Goal: Task Accomplishment & Management: Manage account settings

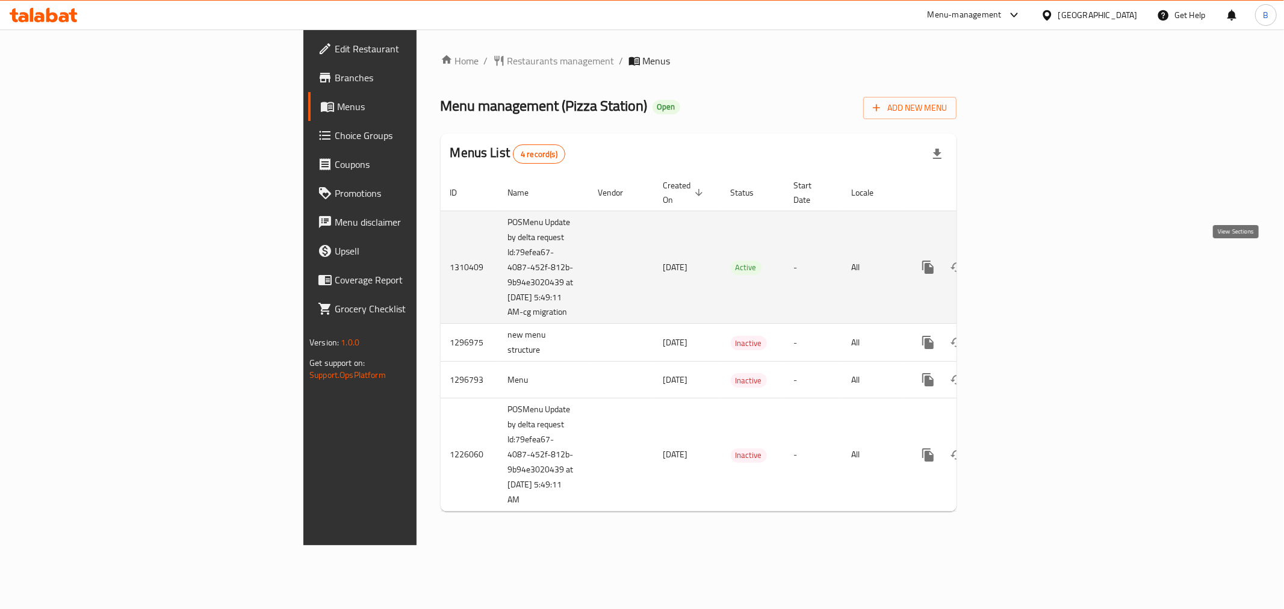
click at [1030, 269] on link "enhanced table" at bounding box center [1015, 267] width 29 height 29
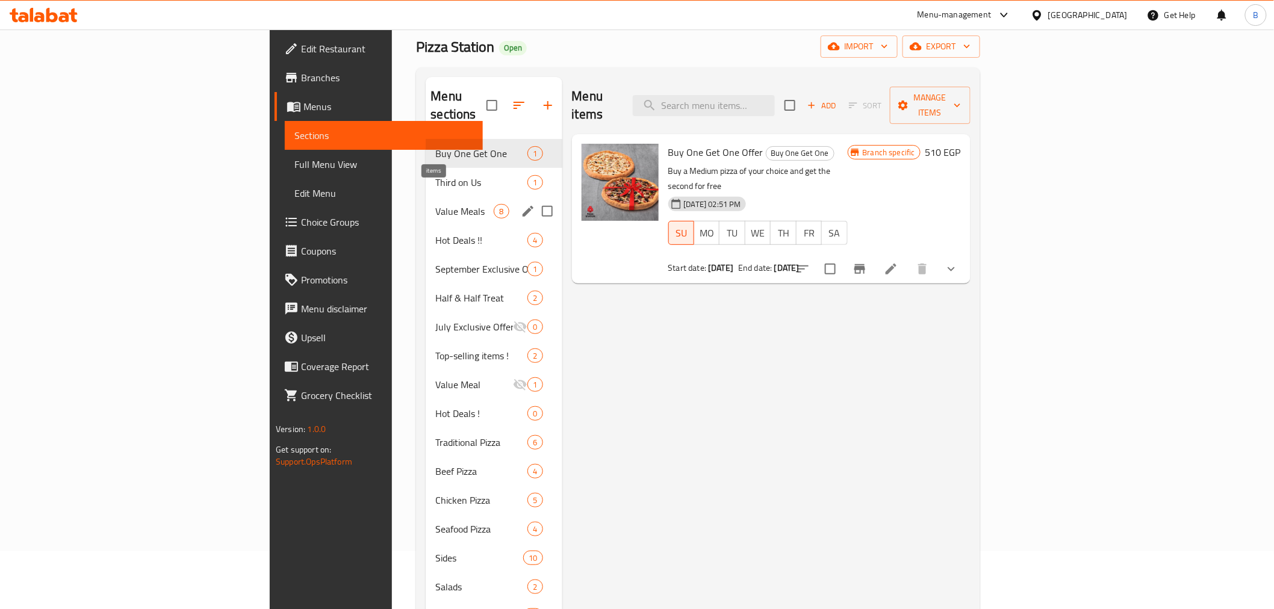
scroll to position [67, 0]
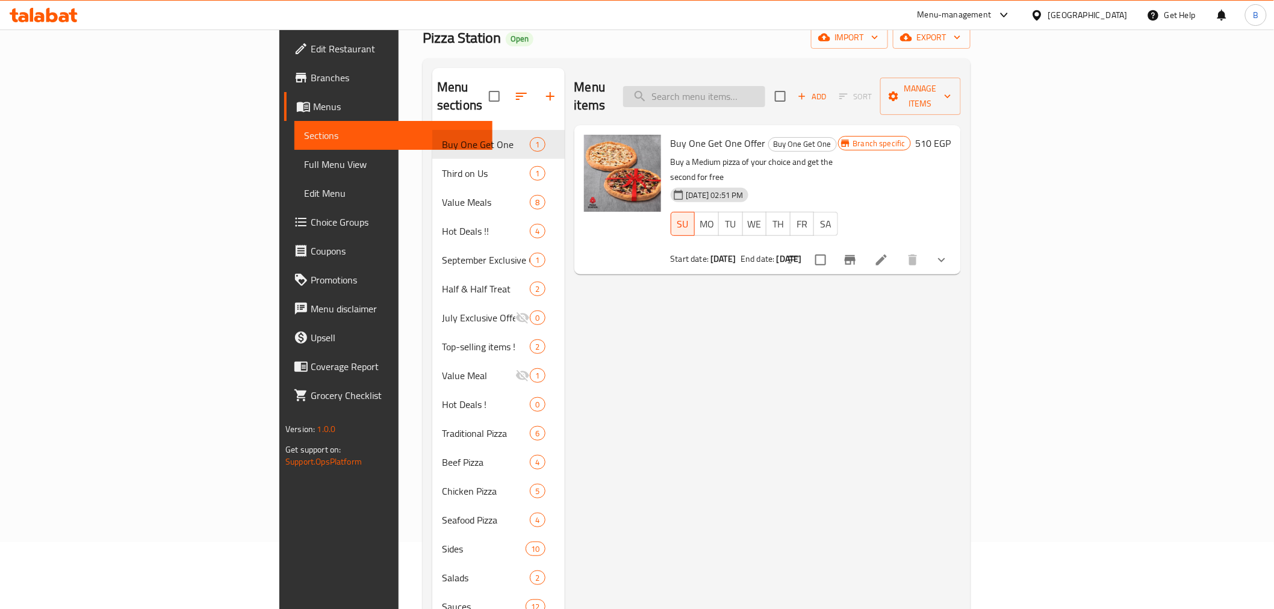
click at [765, 86] on input "search" at bounding box center [694, 96] width 142 height 21
paste input "نص ونص لارج"
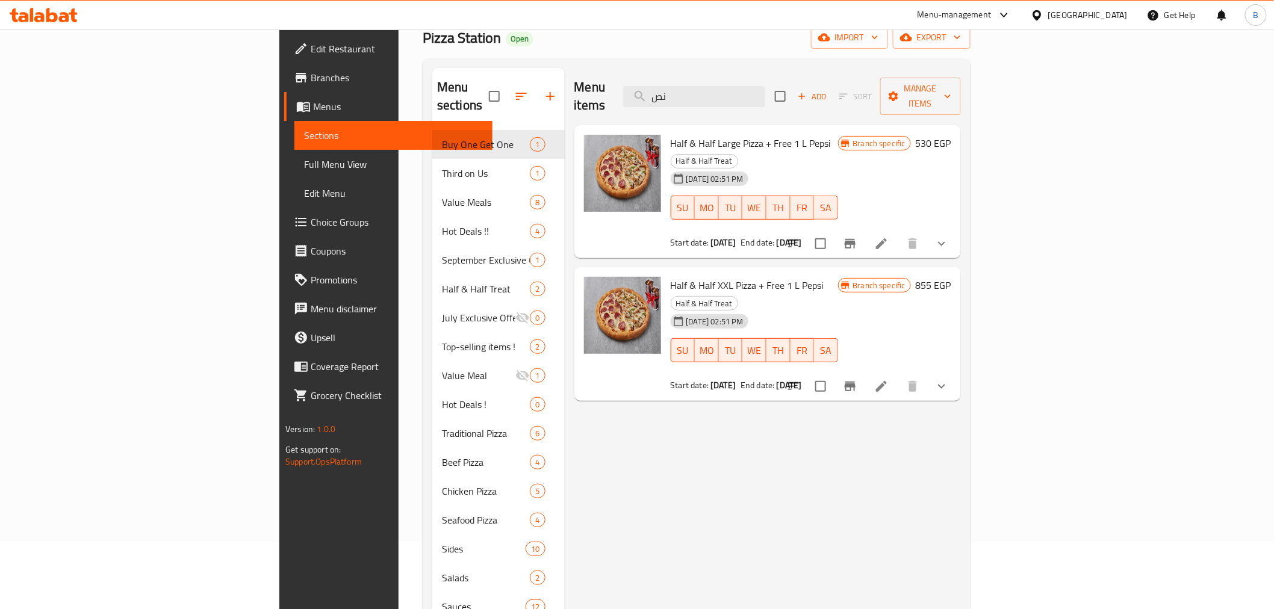
type input "ن"
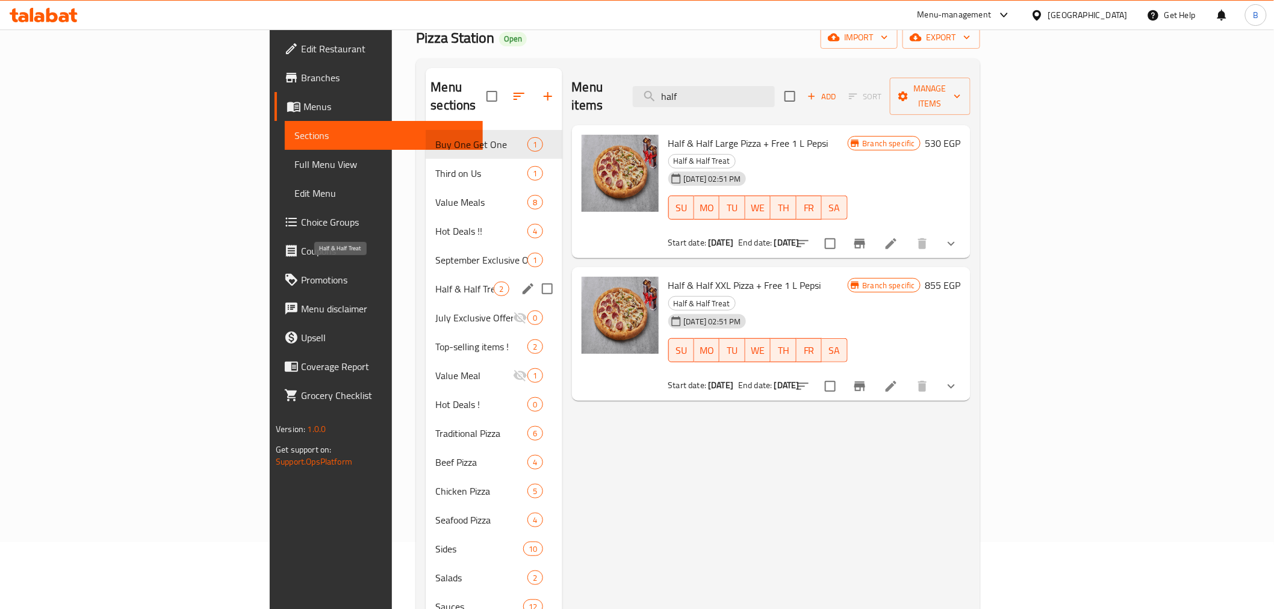
type input "half"
click at [435, 282] on span "Half & Half Treat" at bounding box center [464, 289] width 58 height 14
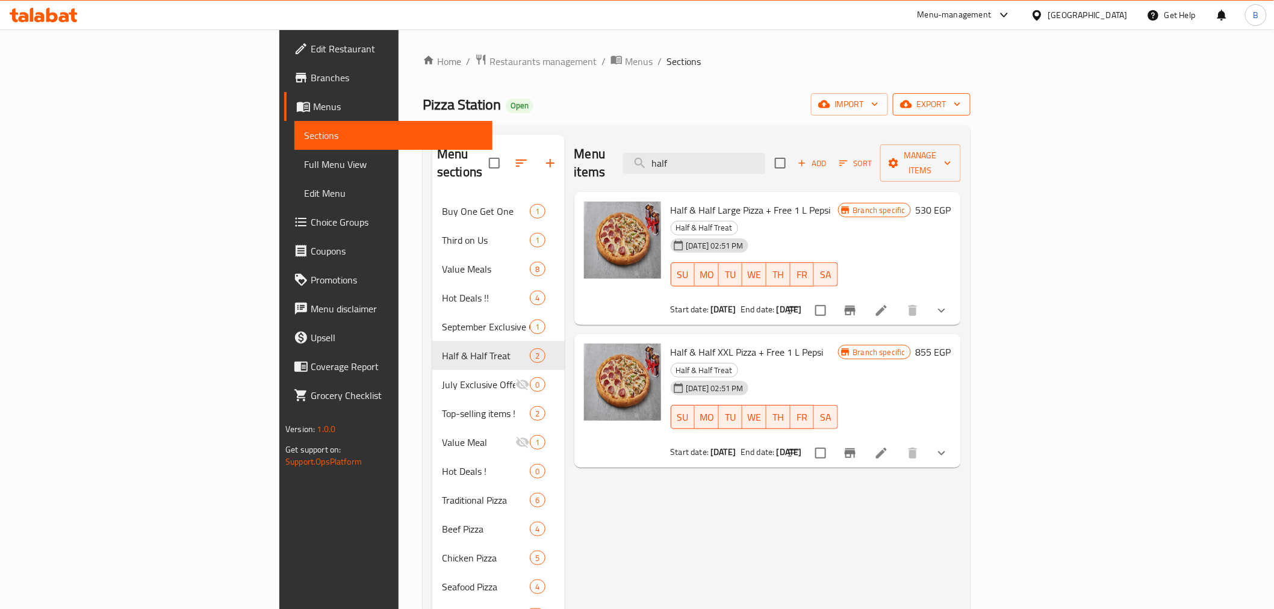
click at [961, 105] on span "export" at bounding box center [932, 104] width 58 height 15
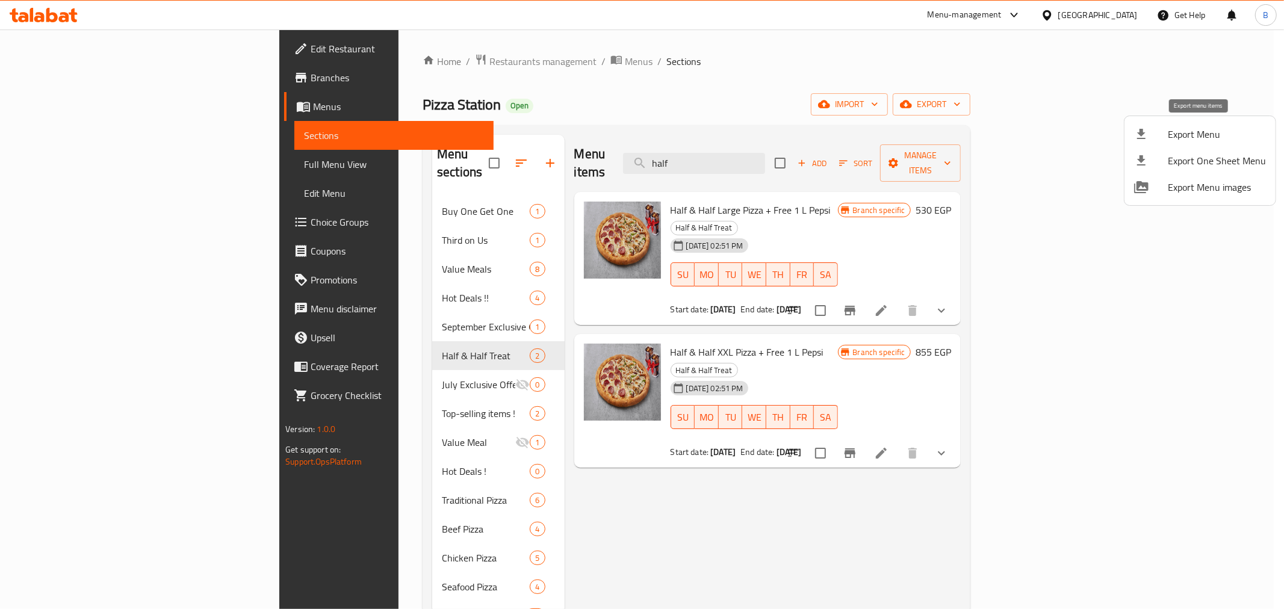
click at [1199, 128] on span "Export Menu" at bounding box center [1217, 134] width 98 height 14
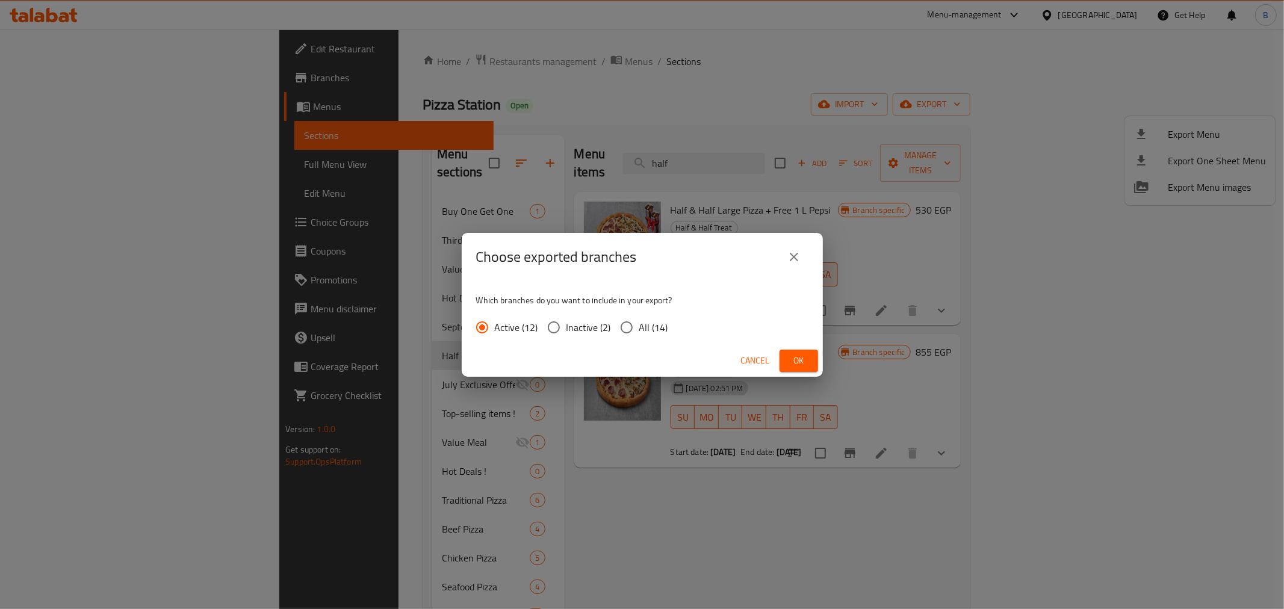
click at [648, 320] on span "All (14)" at bounding box center [653, 327] width 29 height 14
click at [639, 320] on input "All (14)" at bounding box center [626, 327] width 25 height 25
radio input "true"
click at [797, 361] on span "Ok" at bounding box center [798, 360] width 19 height 15
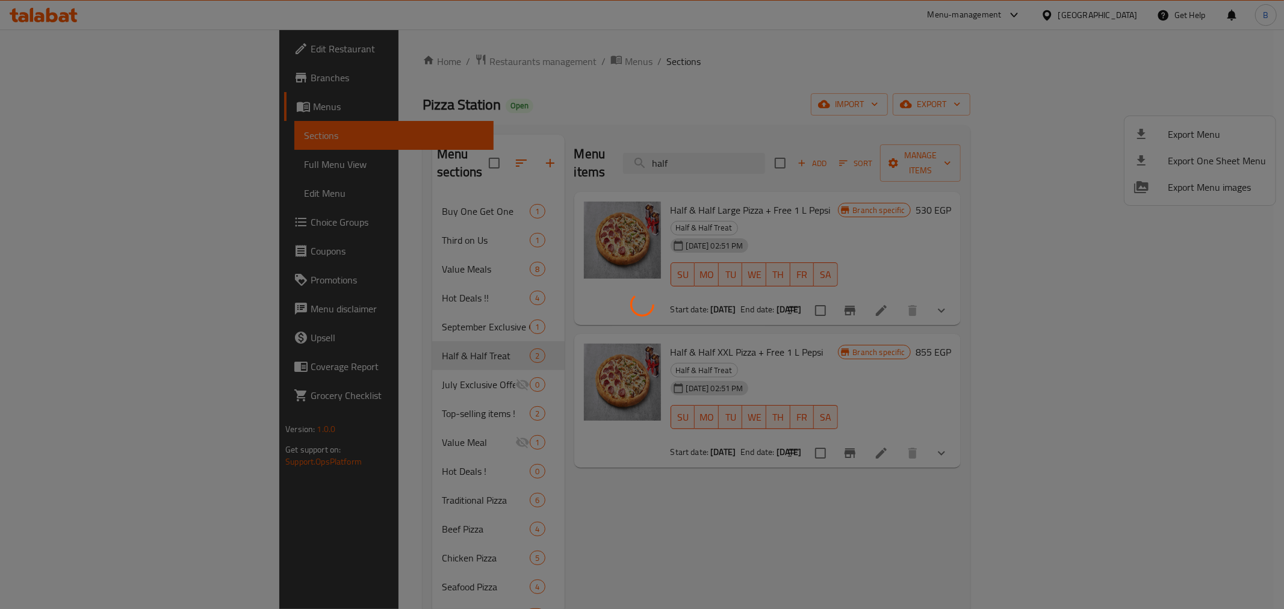
click at [1130, 276] on div at bounding box center [642, 304] width 1284 height 609
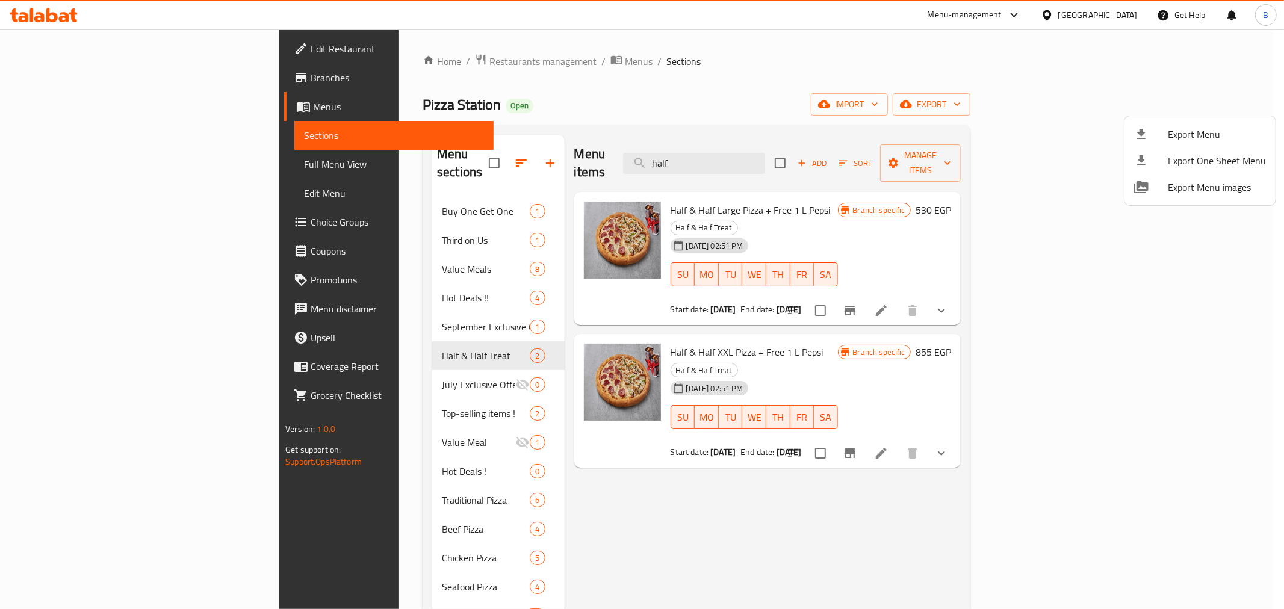
click at [889, 95] on div at bounding box center [642, 304] width 1284 height 609
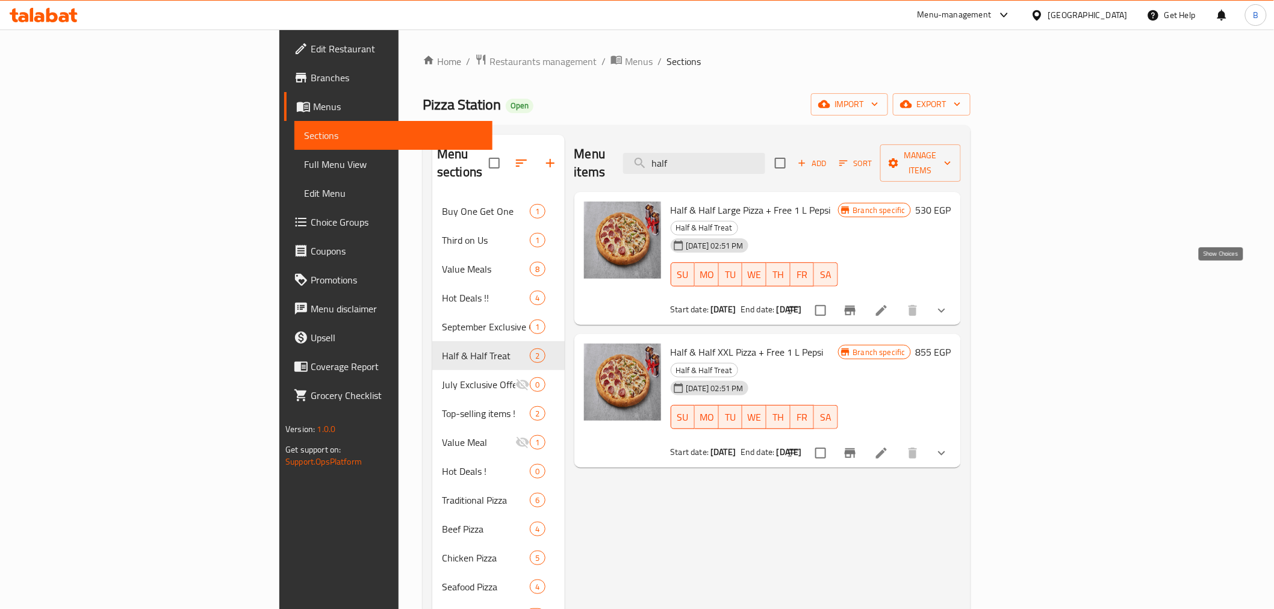
click at [956, 296] on button "show more" at bounding box center [941, 310] width 29 height 29
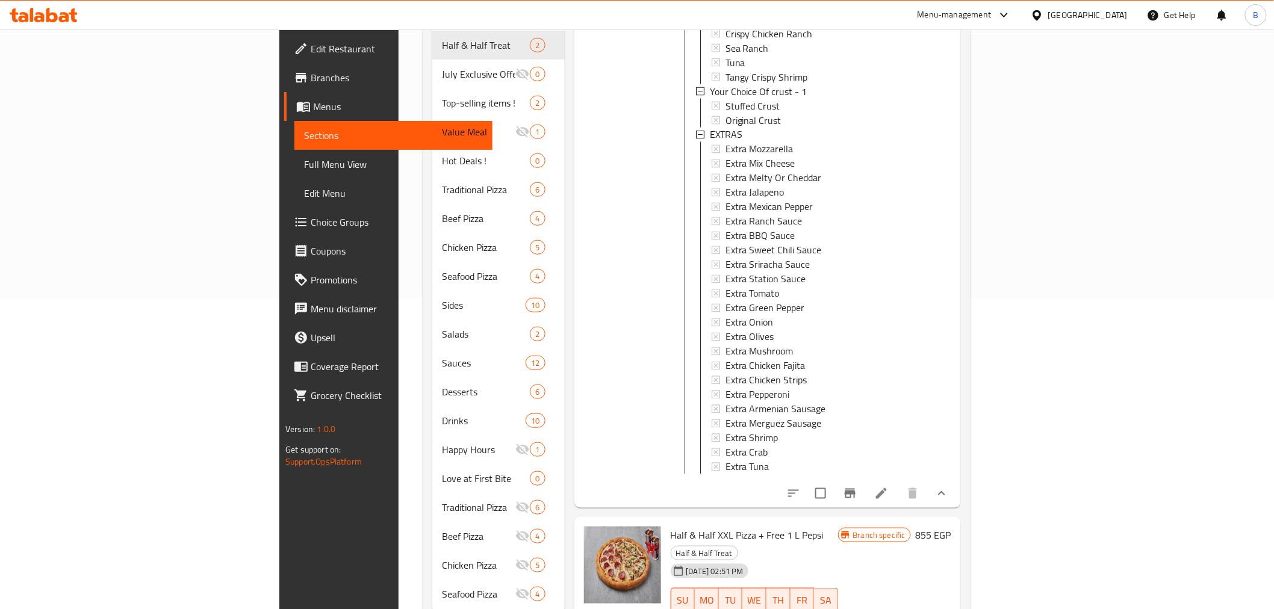
scroll to position [329, 0]
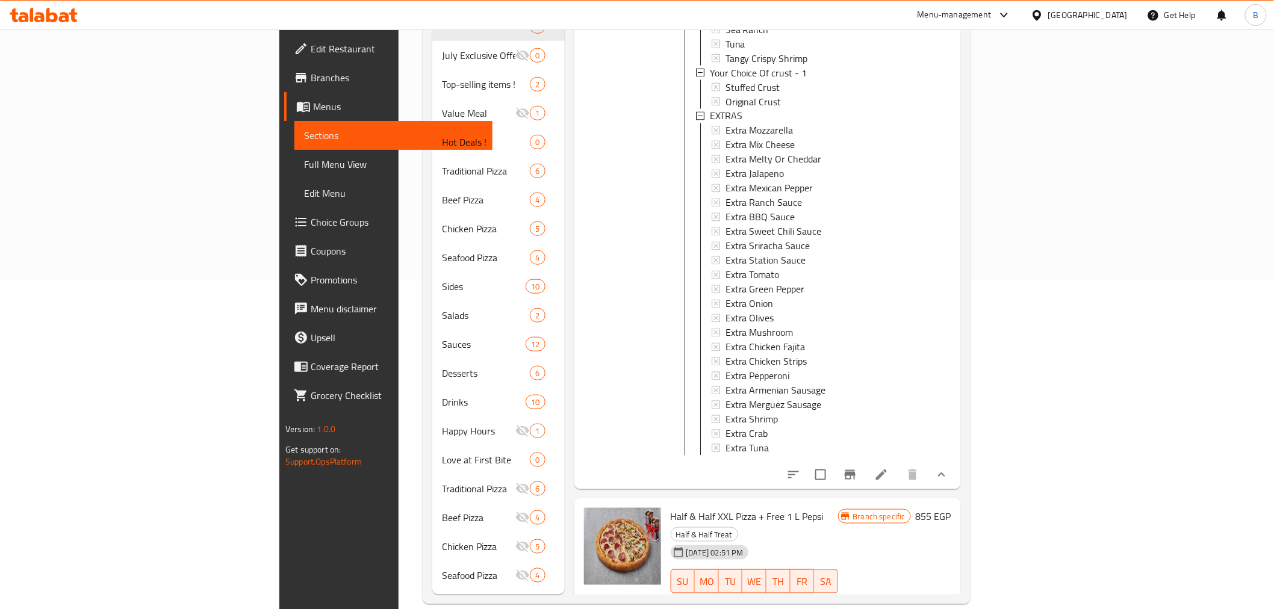
click at [956, 461] on button "show more" at bounding box center [941, 475] width 29 height 29
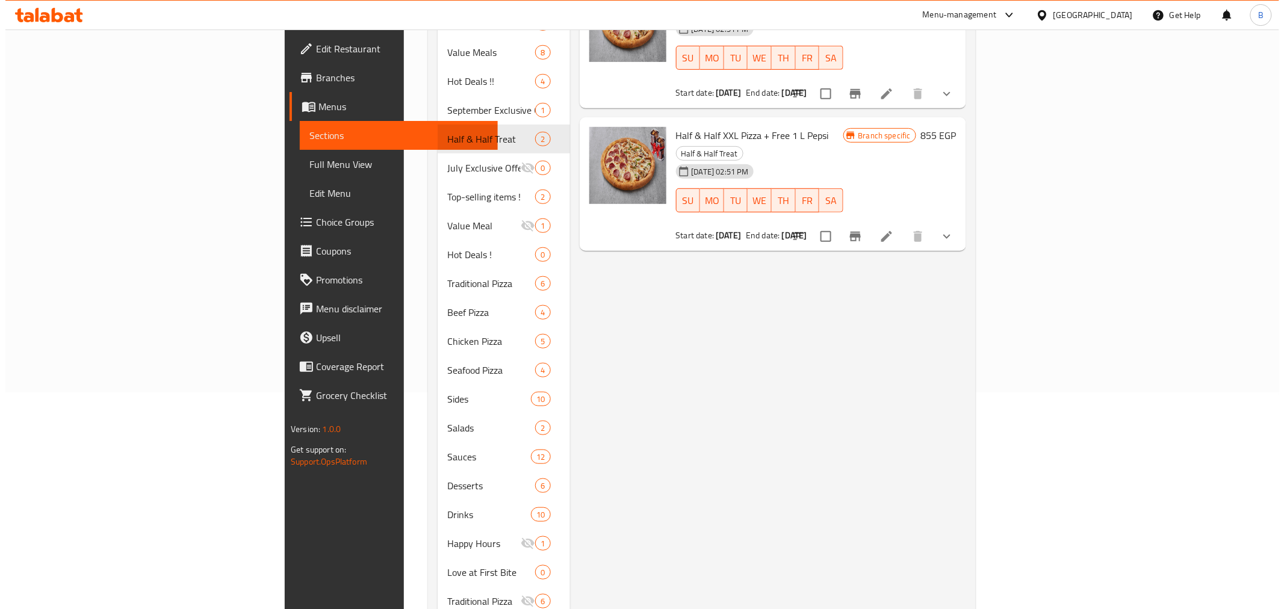
scroll to position [0, 0]
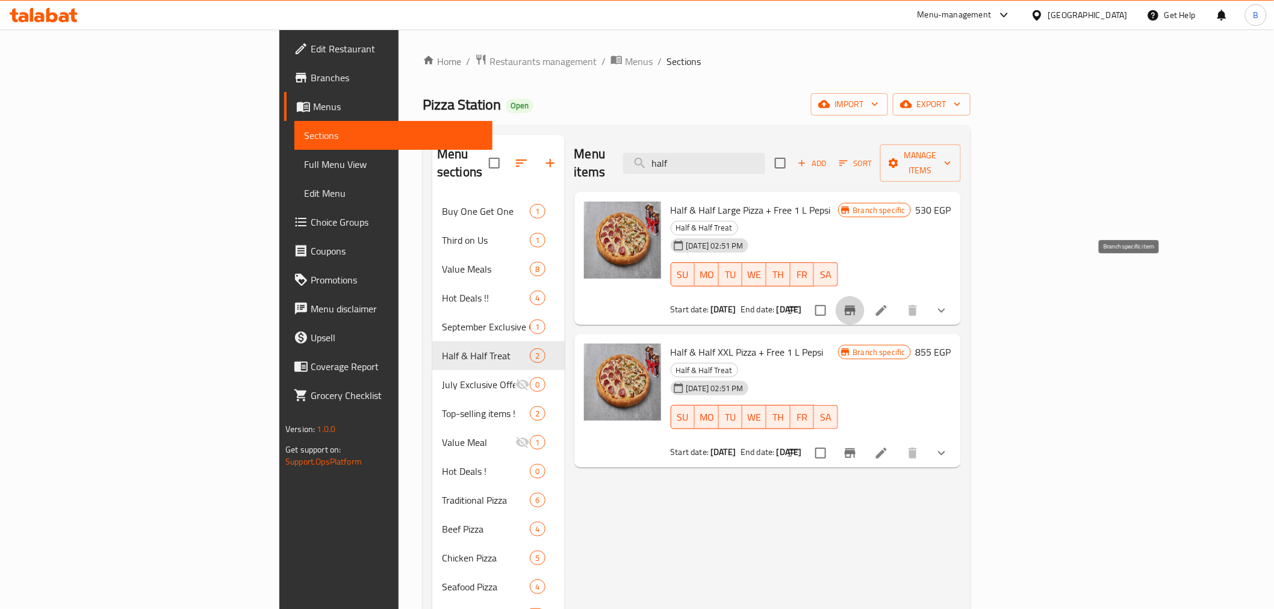
click at [857, 303] on icon "Branch-specific-item" at bounding box center [850, 310] width 14 height 14
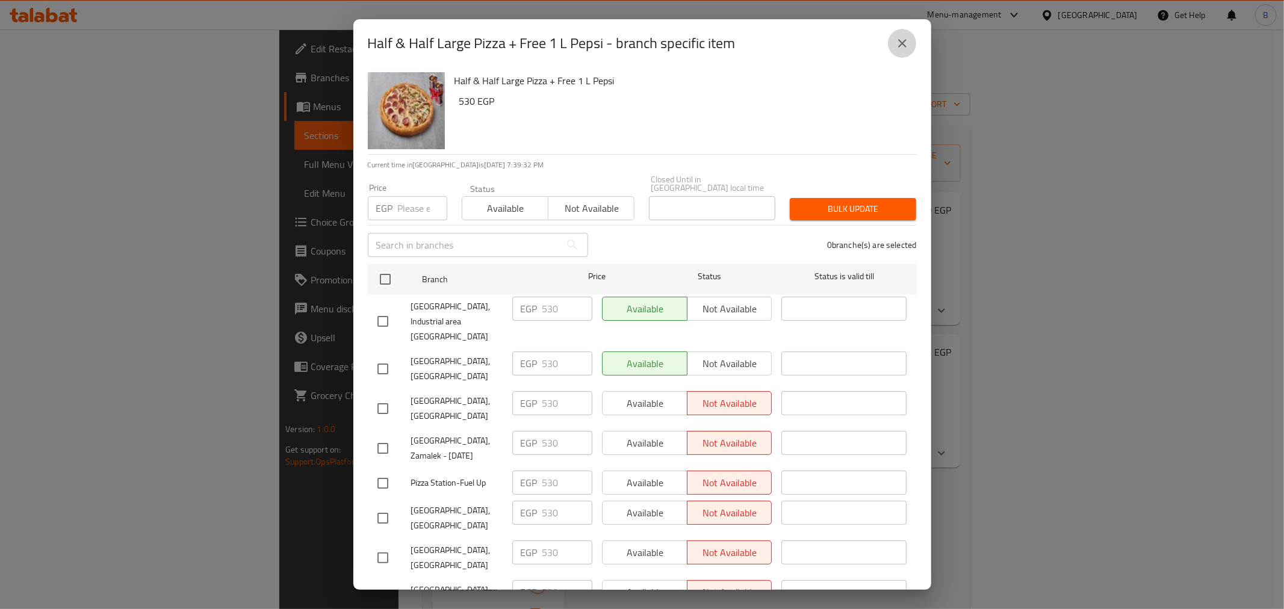
click at [901, 34] on button "close" at bounding box center [902, 43] width 29 height 29
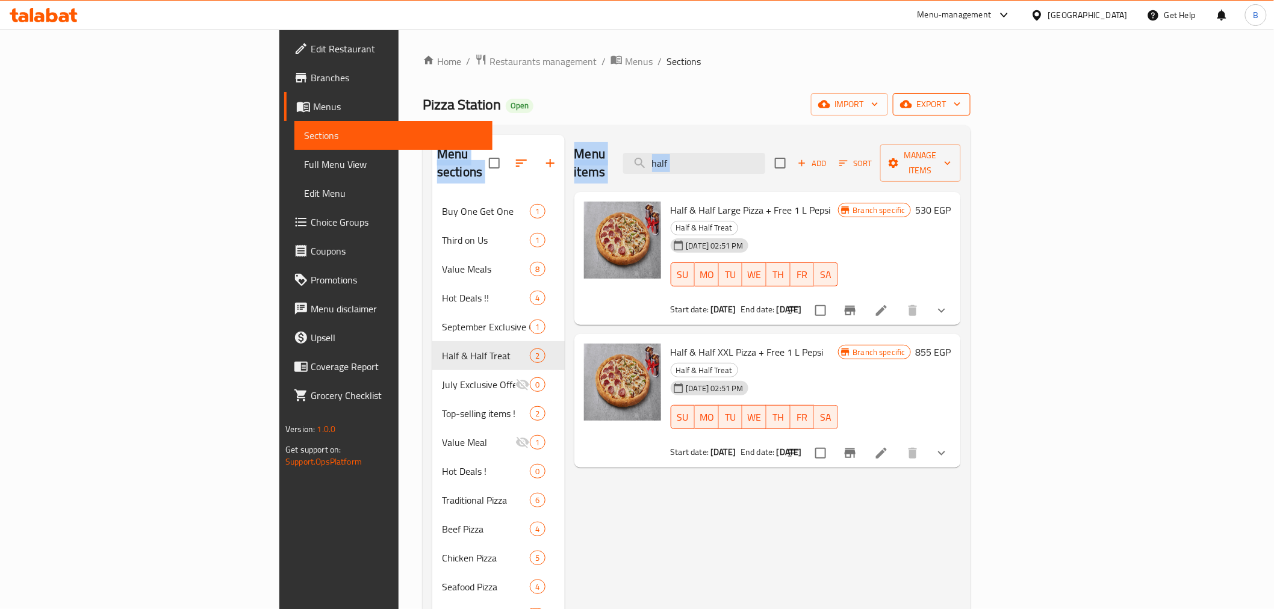
click at [971, 107] on div "Home / Restaurants management / Menus / Sections Pizza Station Open import expo…" at bounding box center [697, 494] width 548 height 880
click at [961, 102] on span "export" at bounding box center [932, 104] width 58 height 15
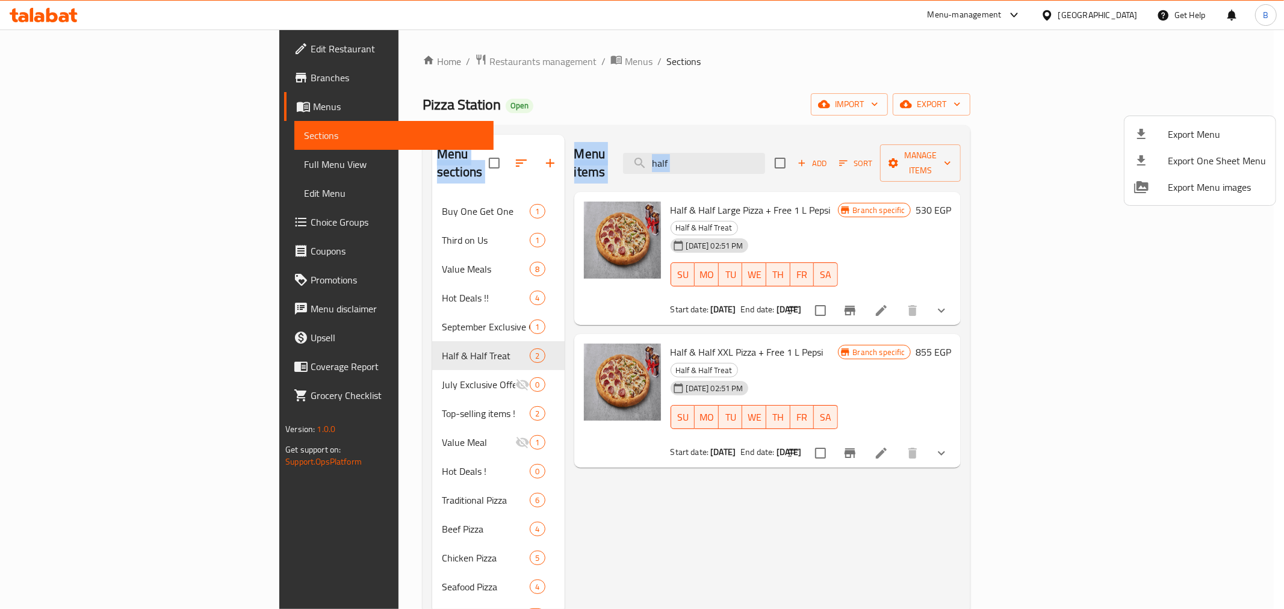
click at [1186, 128] on span "Export Menu" at bounding box center [1217, 134] width 98 height 14
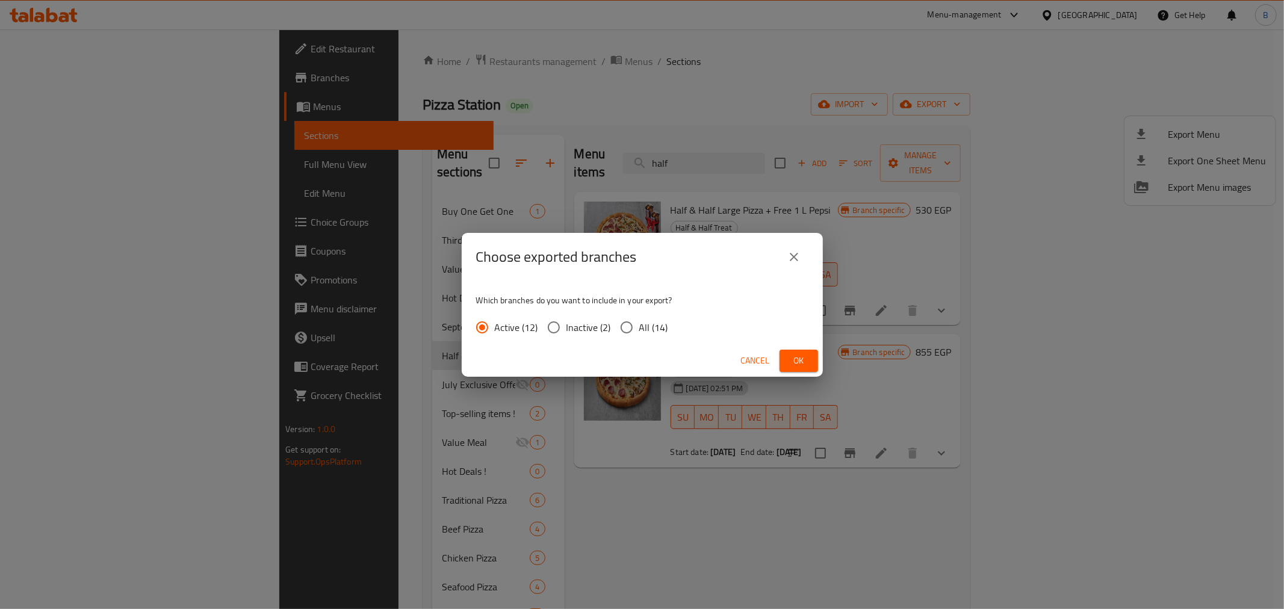
click at [641, 325] on span "All (14)" at bounding box center [653, 327] width 29 height 14
click at [639, 325] on input "All (14)" at bounding box center [626, 327] width 25 height 25
radio input "true"
click at [804, 353] on span "Ok" at bounding box center [798, 360] width 19 height 15
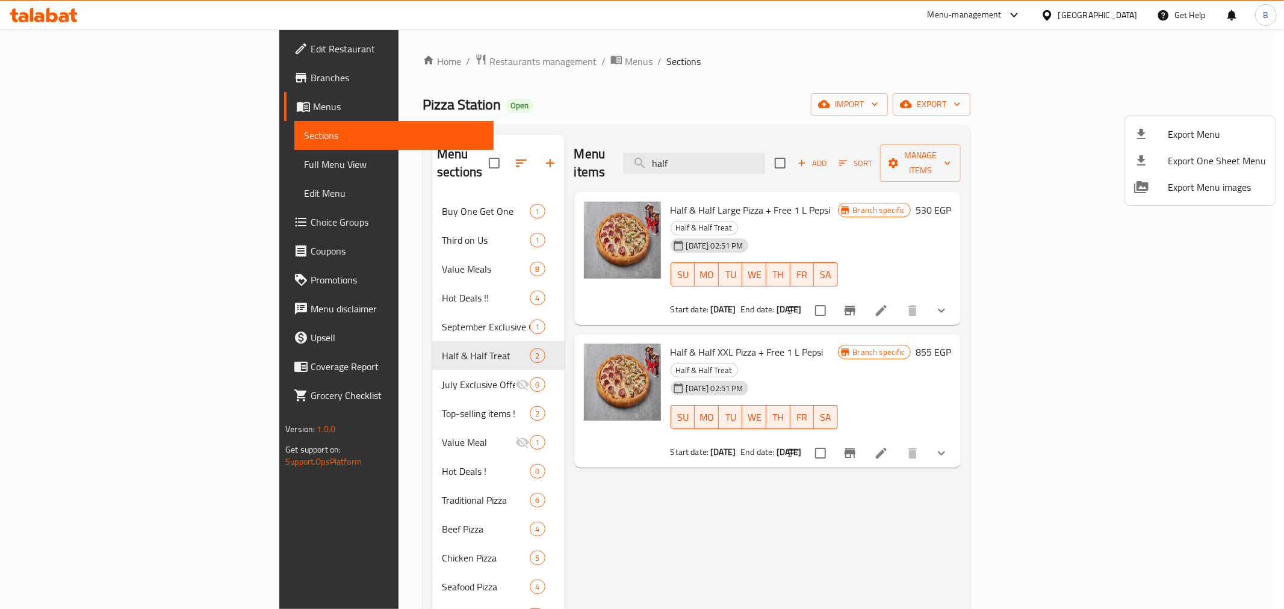
click at [719, 306] on div at bounding box center [642, 304] width 1284 height 609
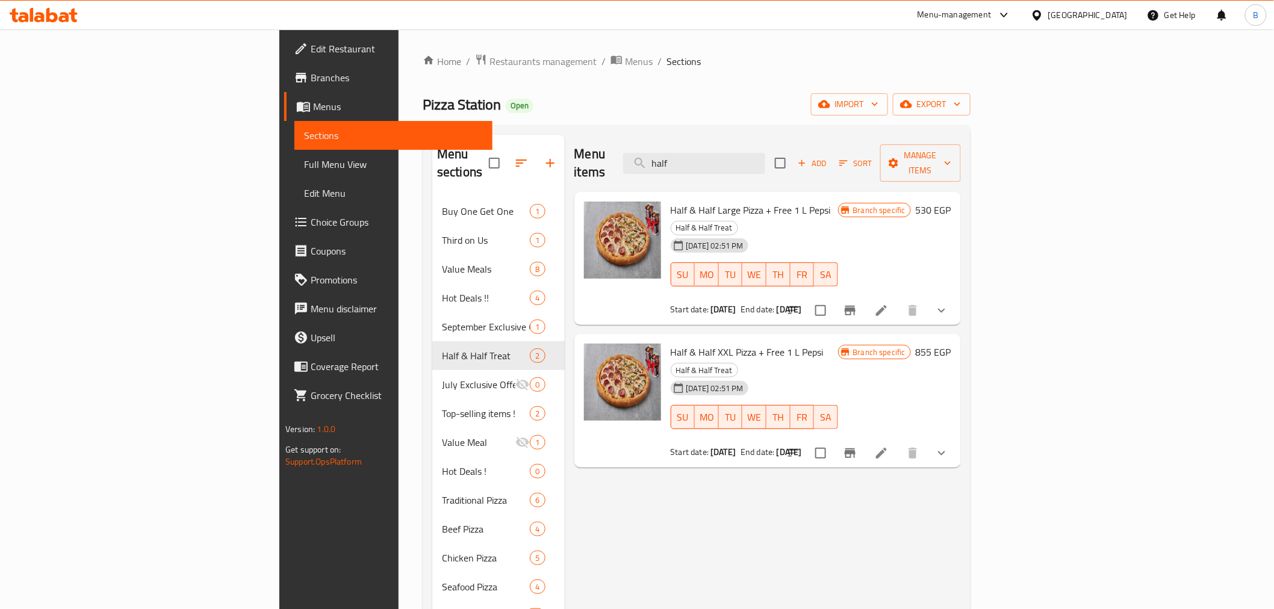
click at [945, 309] on icon "show more" at bounding box center [941, 311] width 7 height 4
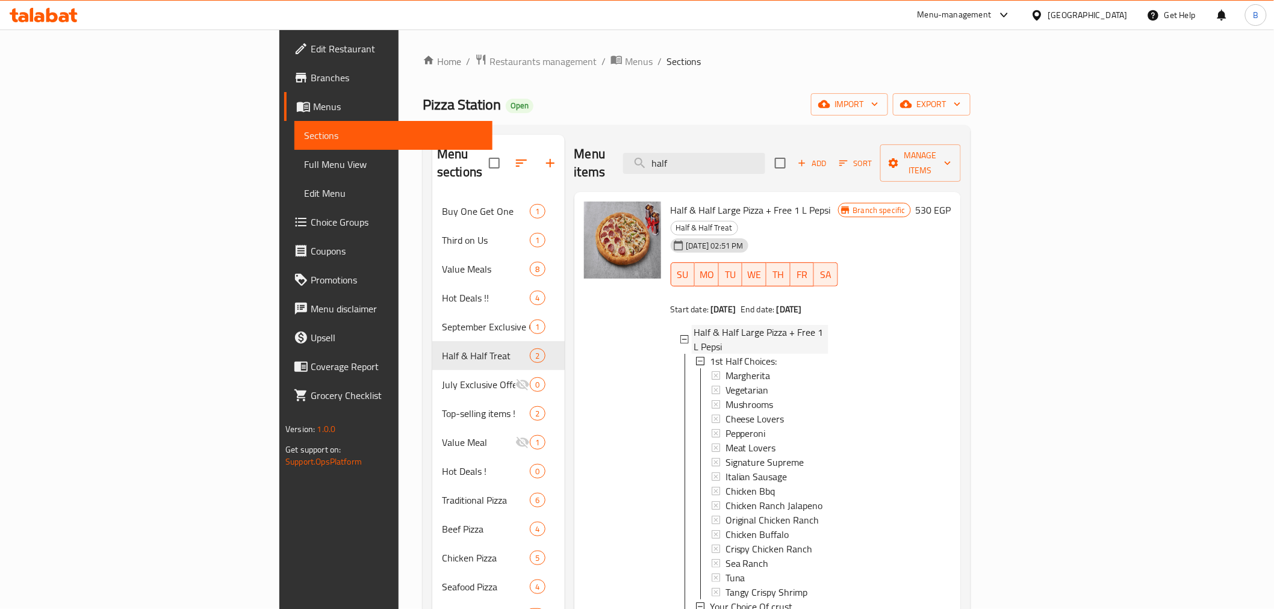
click at [680, 325] on div "Half & Half Large Pizza + Free 1 L Pepsi" at bounding box center [754, 339] width 148 height 29
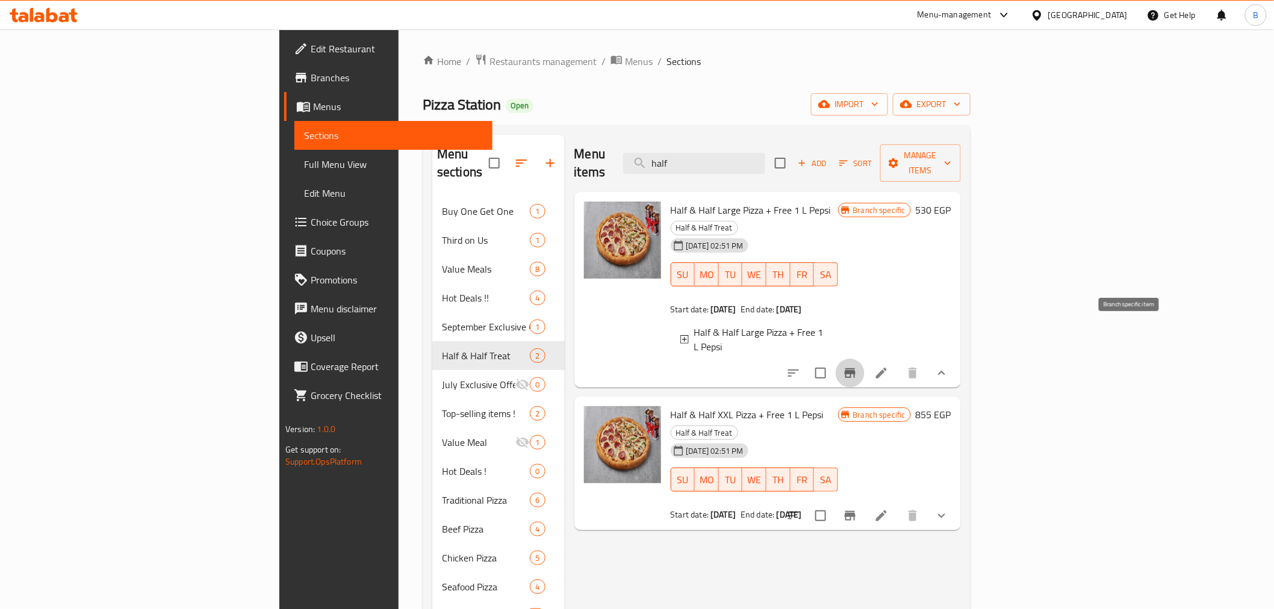
click at [856, 368] on icon "Branch-specific-item" at bounding box center [850, 373] width 11 height 10
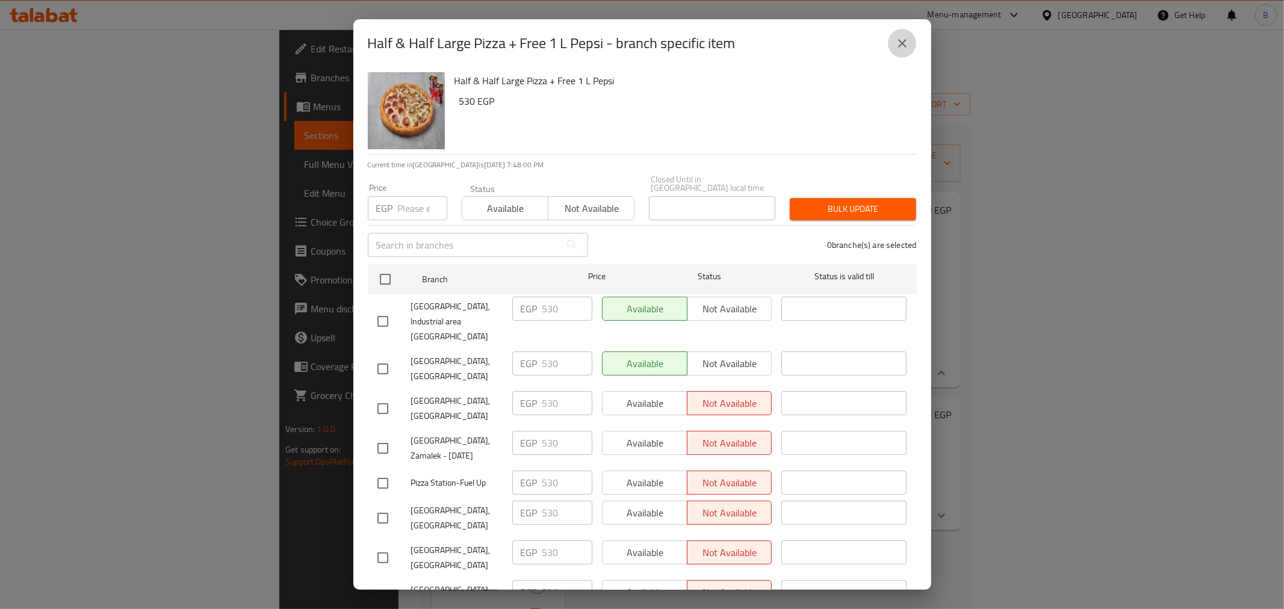
click at [904, 45] on icon "close" at bounding box center [902, 43] width 8 height 8
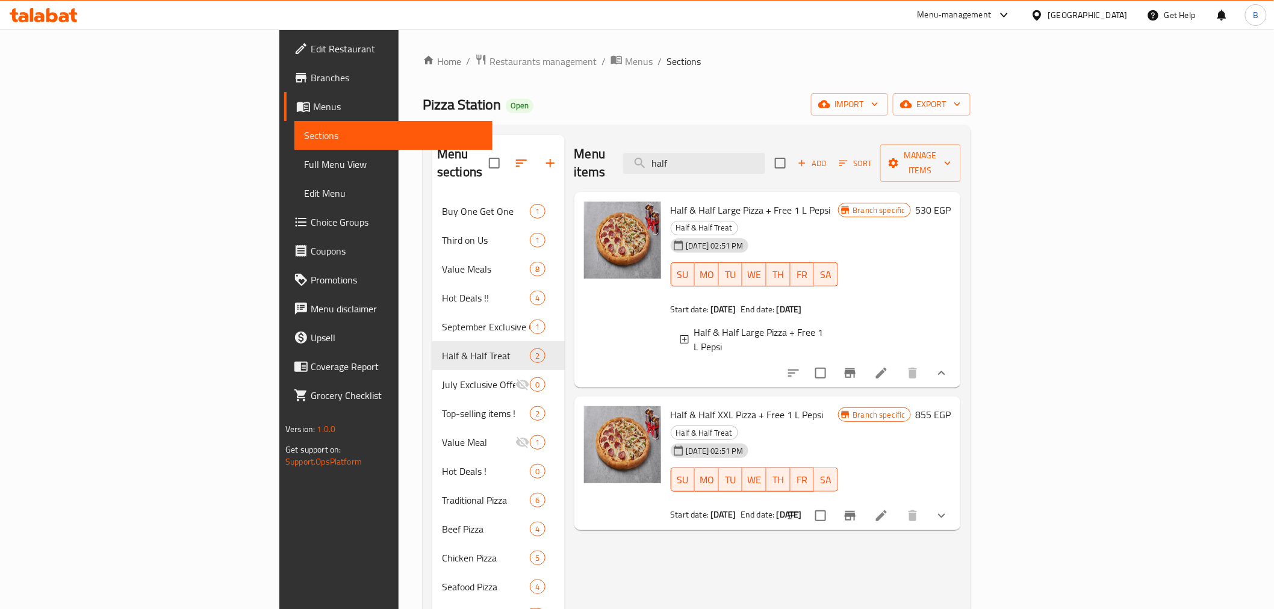
click at [694, 325] on span "Half & Half Large Pizza + Free 1 L Pepsi" at bounding box center [761, 339] width 134 height 29
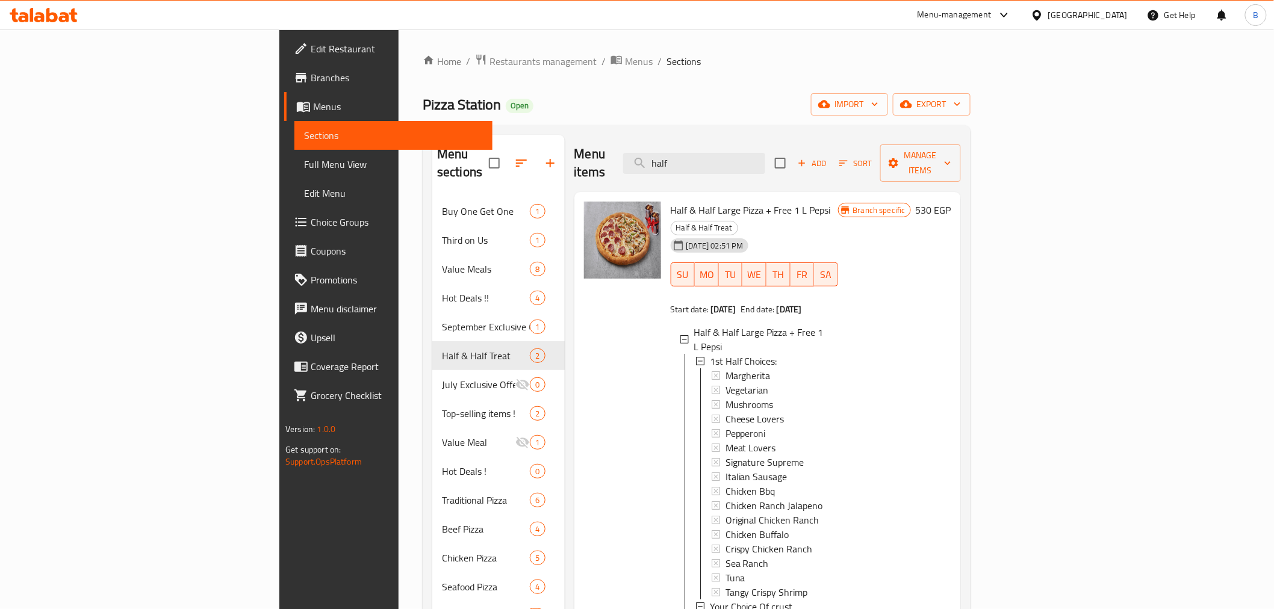
scroll to position [1, 0]
click at [710, 353] on span "1st Half Choices:" at bounding box center [743, 360] width 67 height 14
click at [694, 325] on span "Half & Half Large Pizza + Free 1 L Pepsi" at bounding box center [761, 339] width 134 height 29
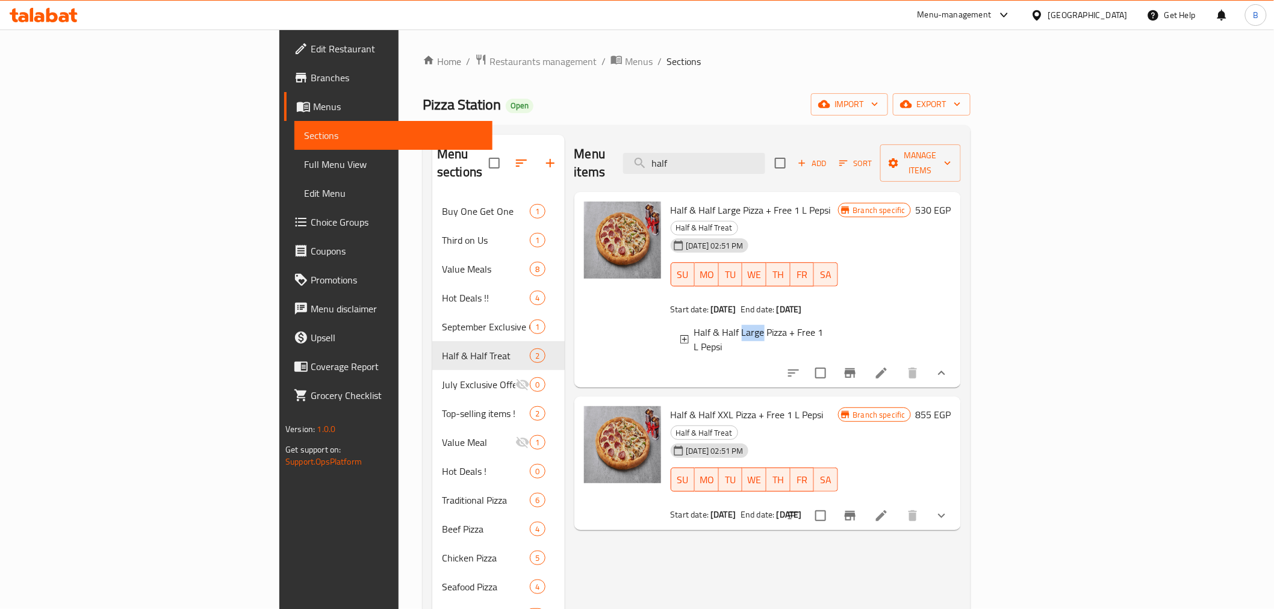
click at [694, 325] on span "Half & Half Large Pizza + Free 1 L Pepsi" at bounding box center [761, 339] width 134 height 29
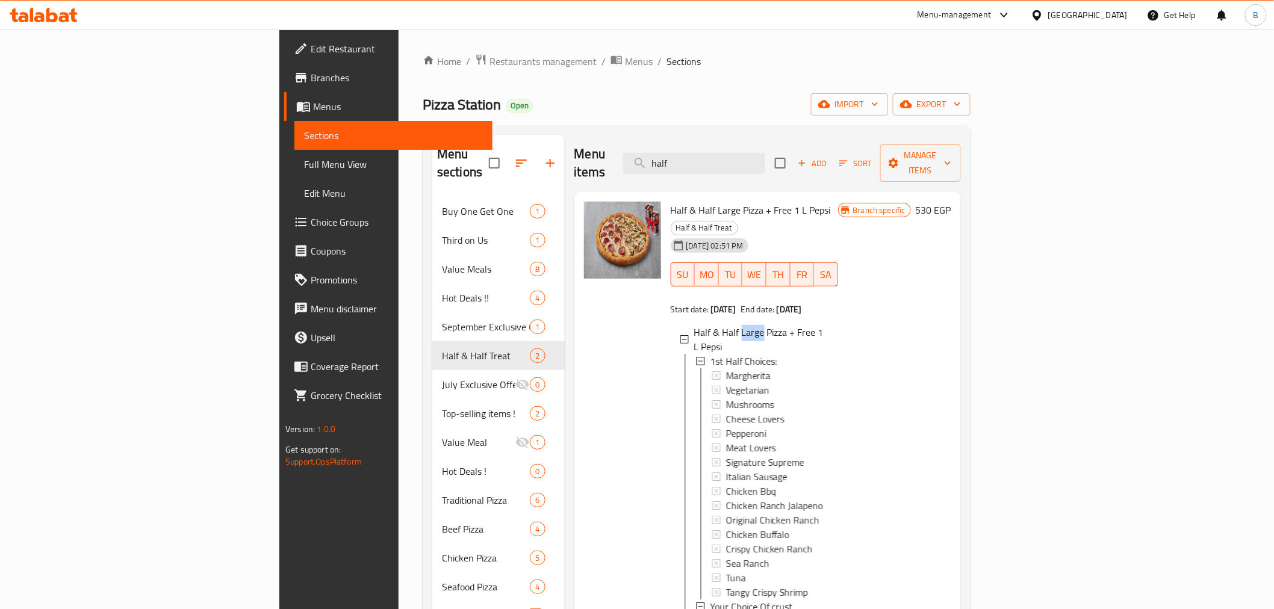
click at [694, 325] on span "Half & Half Large Pizza + Free 1 L Pepsi" at bounding box center [761, 339] width 134 height 29
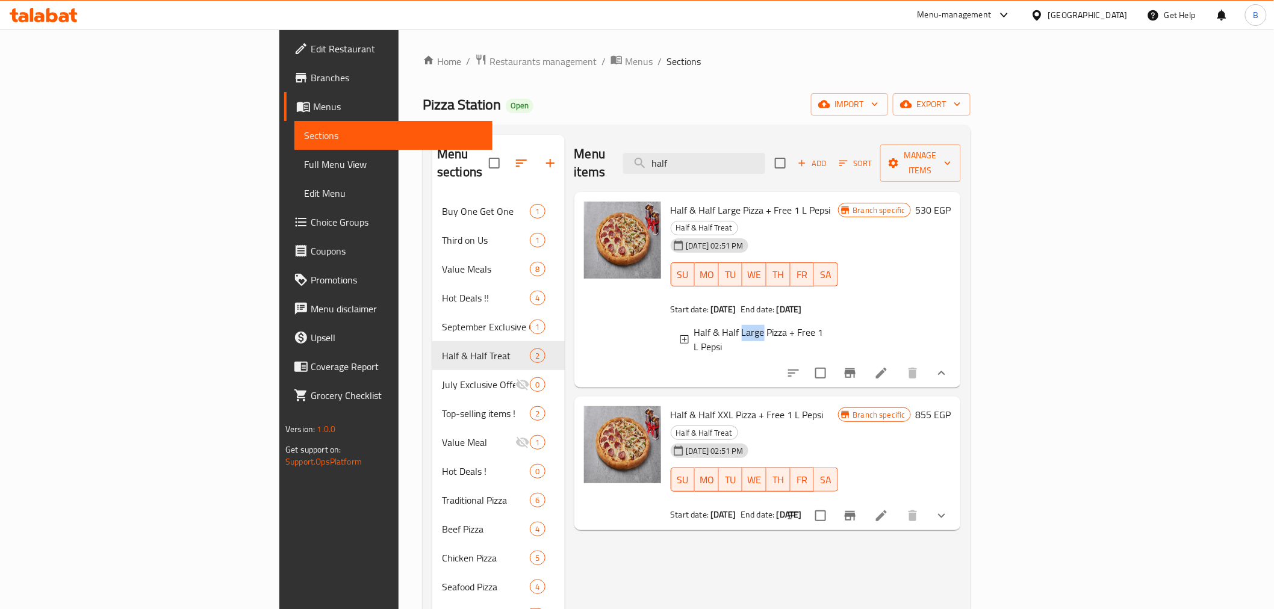
scroll to position [201, 0]
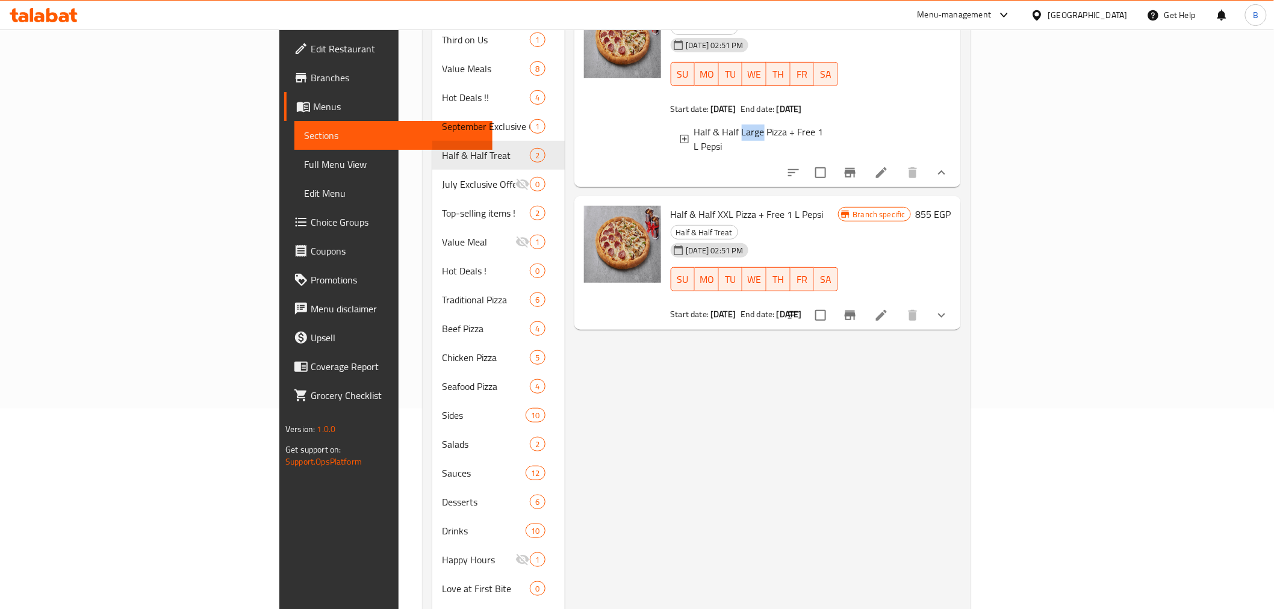
click at [956, 301] on button "show more" at bounding box center [941, 315] width 29 height 29
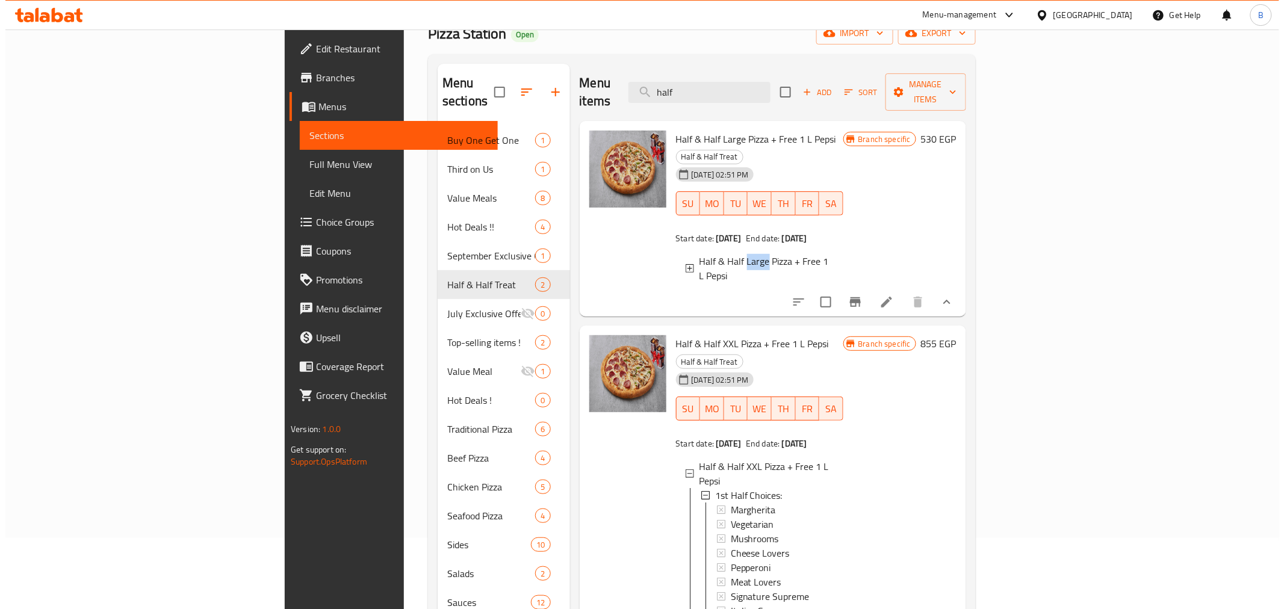
scroll to position [0, 0]
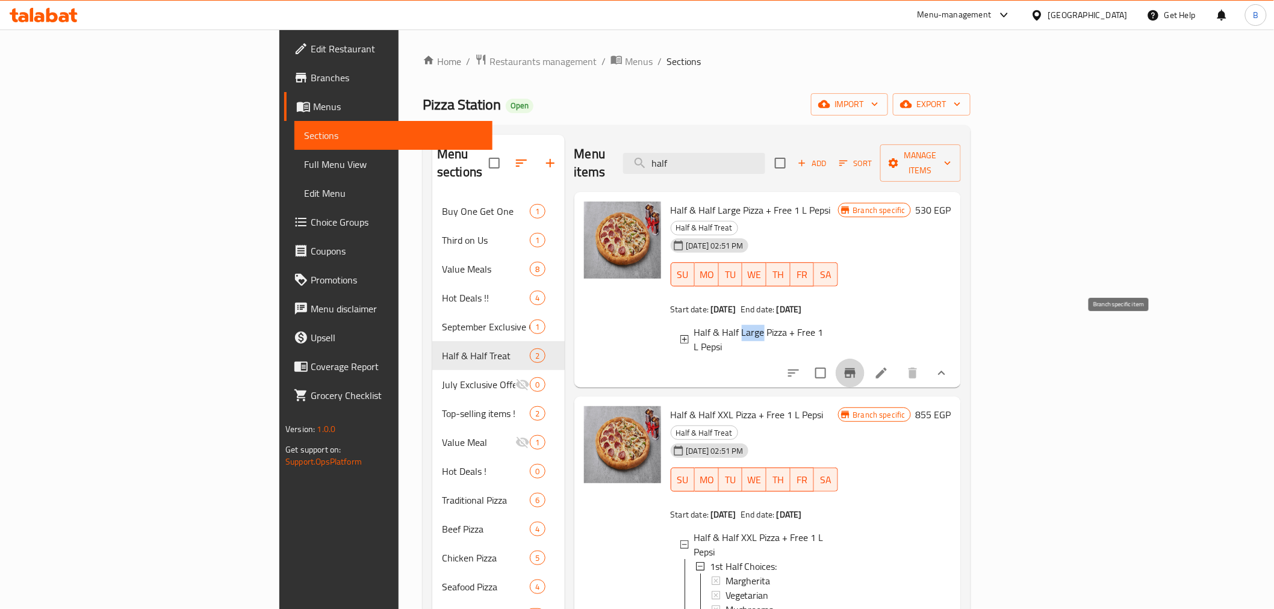
click at [856, 368] on icon "Branch-specific-item" at bounding box center [850, 373] width 11 height 10
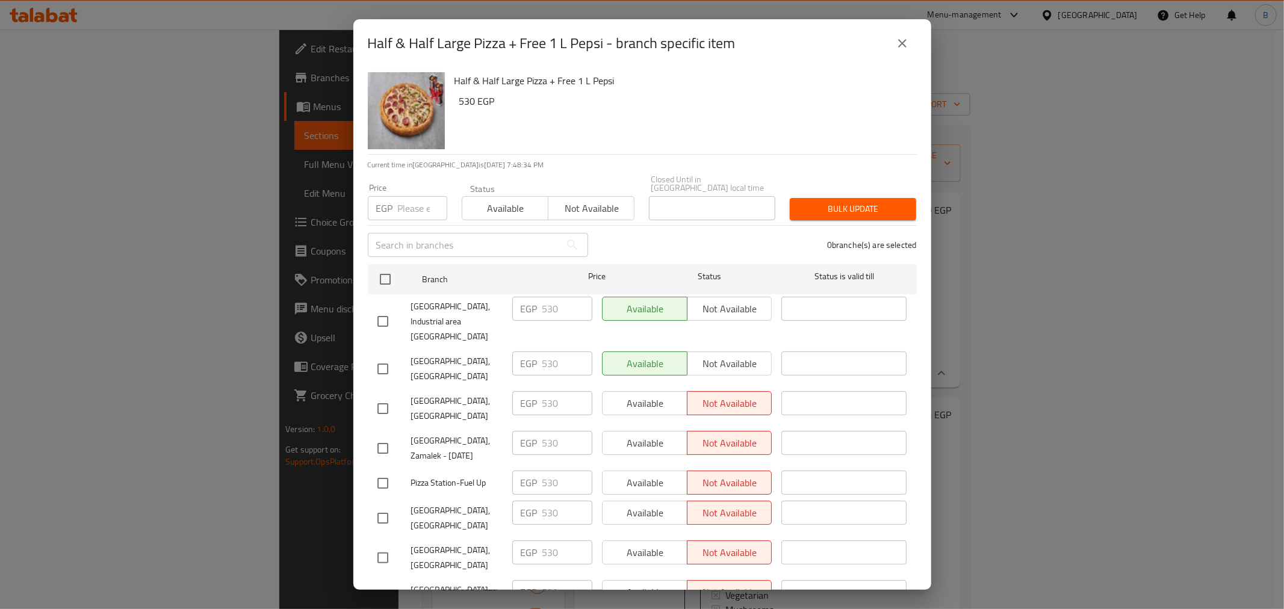
click at [724, 92] on div "Half & Half Large Pizza + Free 1 L Pepsi 530 EGP" at bounding box center [681, 110] width 462 height 87
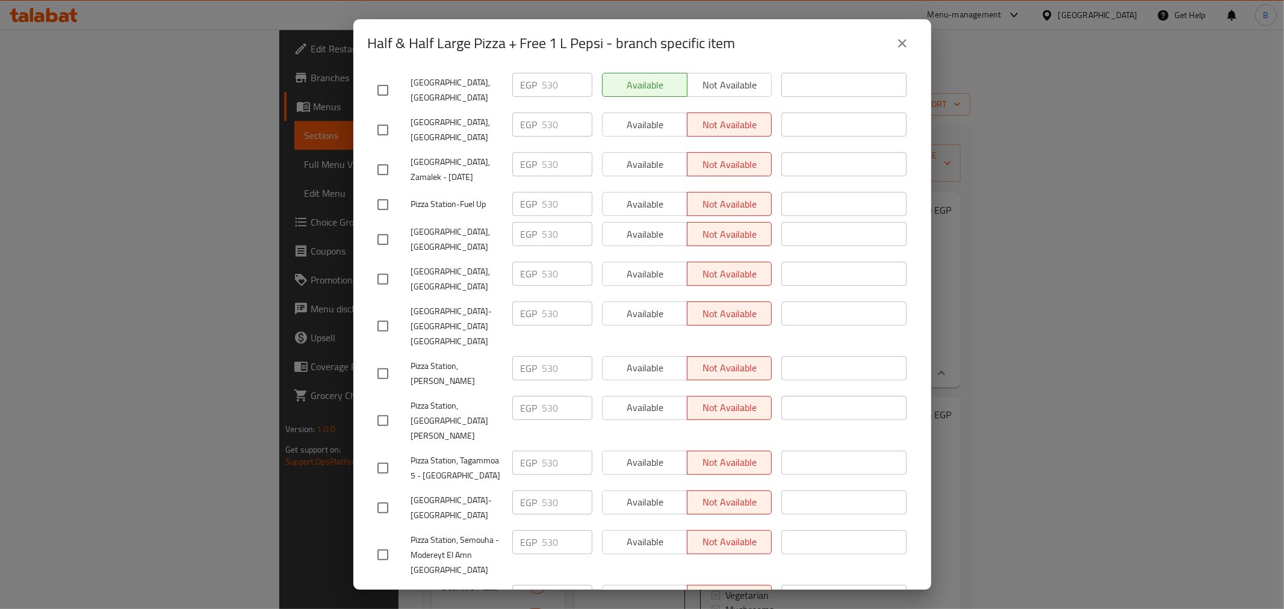
click at [381, 590] on input "checkbox" at bounding box center [382, 602] width 25 height 25
checkbox input "true"
click at [389, 496] on input "checkbox" at bounding box center [382, 508] width 25 height 25
checkbox input "true"
click at [381, 192] on input "checkbox" at bounding box center [382, 204] width 25 height 25
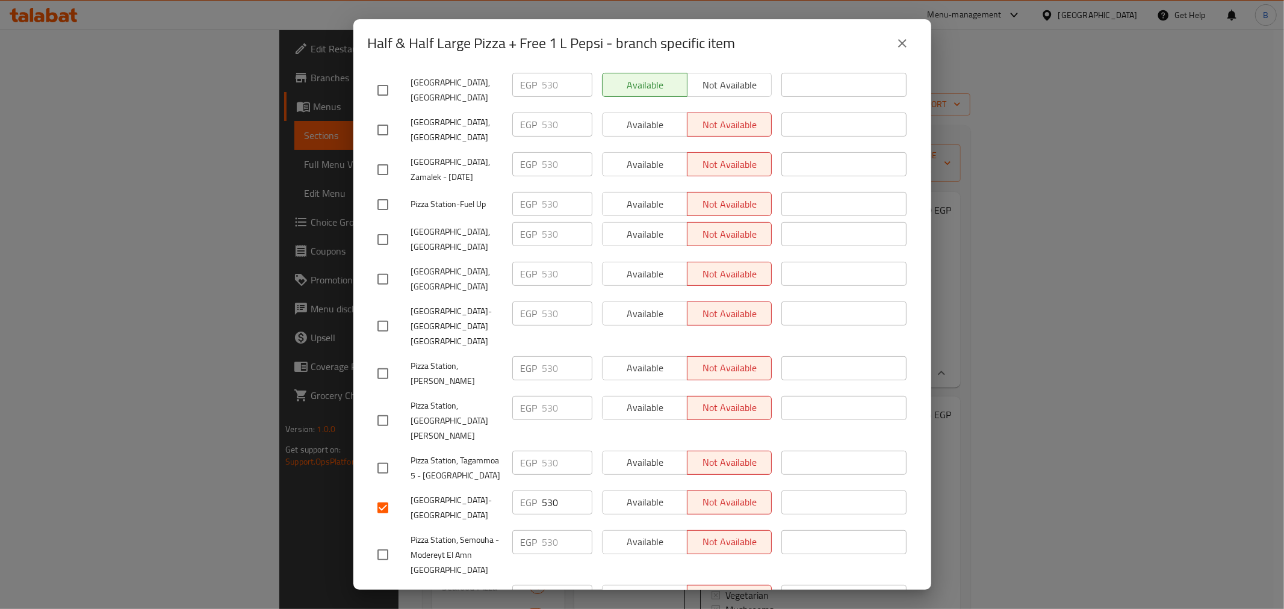
checkbox input "true"
click at [382, 314] on input "checkbox" at bounding box center [382, 326] width 25 height 25
checkbox input "true"
click at [390, 456] on input "checkbox" at bounding box center [382, 468] width 25 height 25
checkbox input "true"
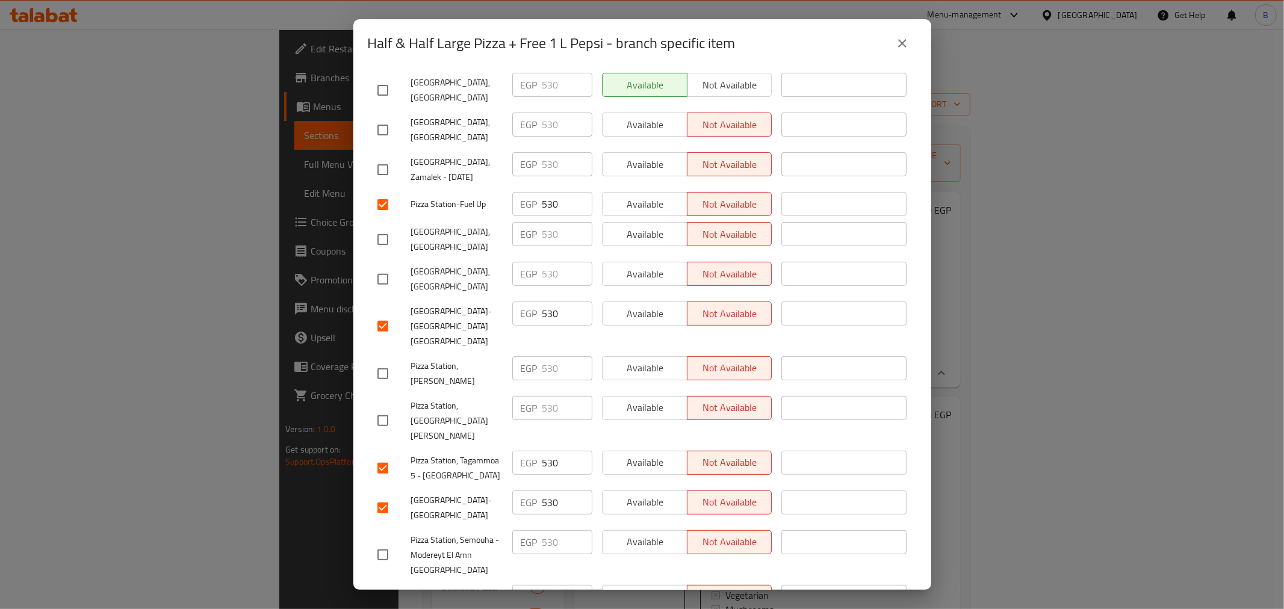
click at [376, 157] on input "checkbox" at bounding box center [382, 169] width 25 height 25
checkbox input "true"
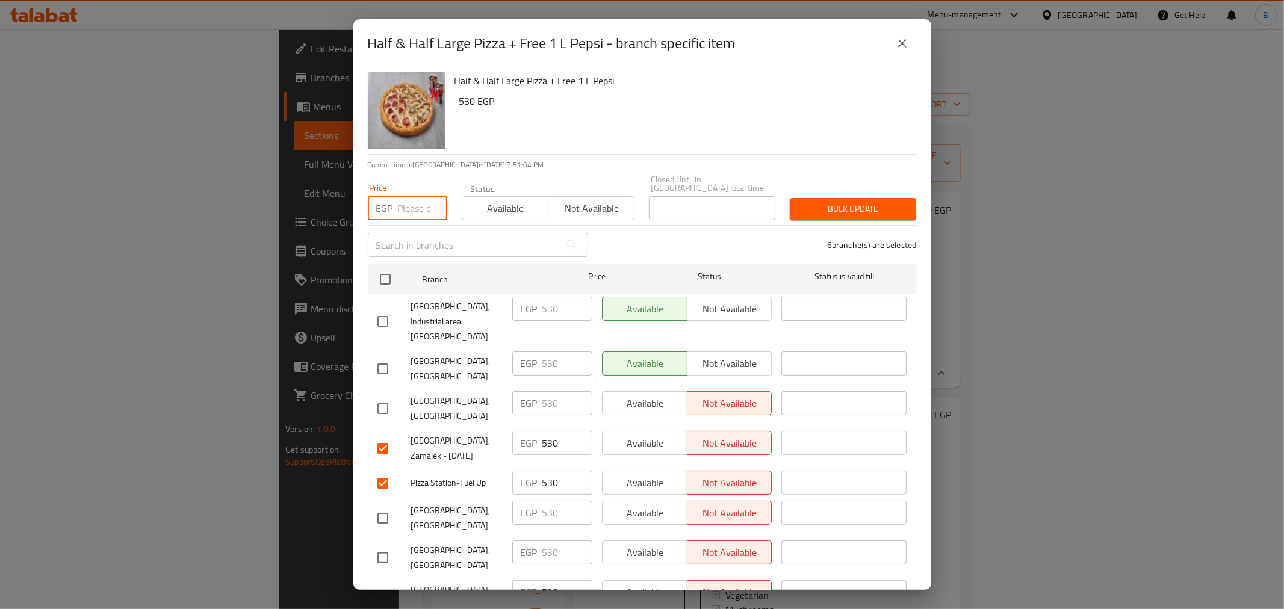
click at [401, 196] on input "number" at bounding box center [422, 208] width 49 height 24
type input "575"
click at [845, 202] on span "Bulk update" at bounding box center [853, 209] width 107 height 15
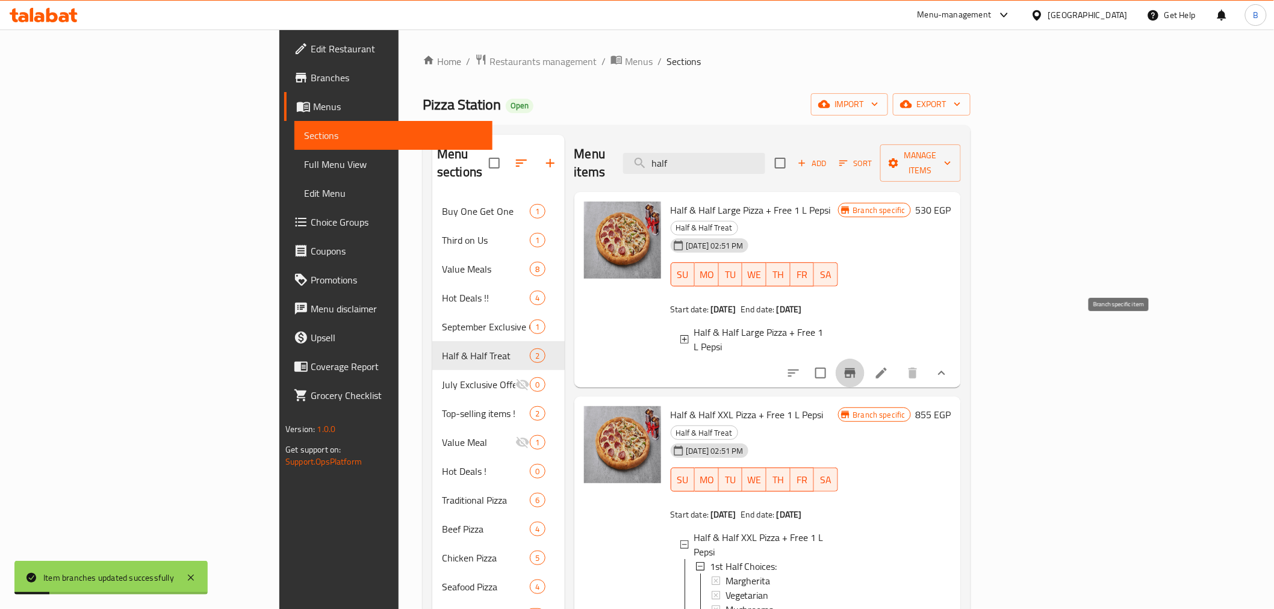
click at [857, 366] on icon "Branch-specific-item" at bounding box center [850, 373] width 14 height 14
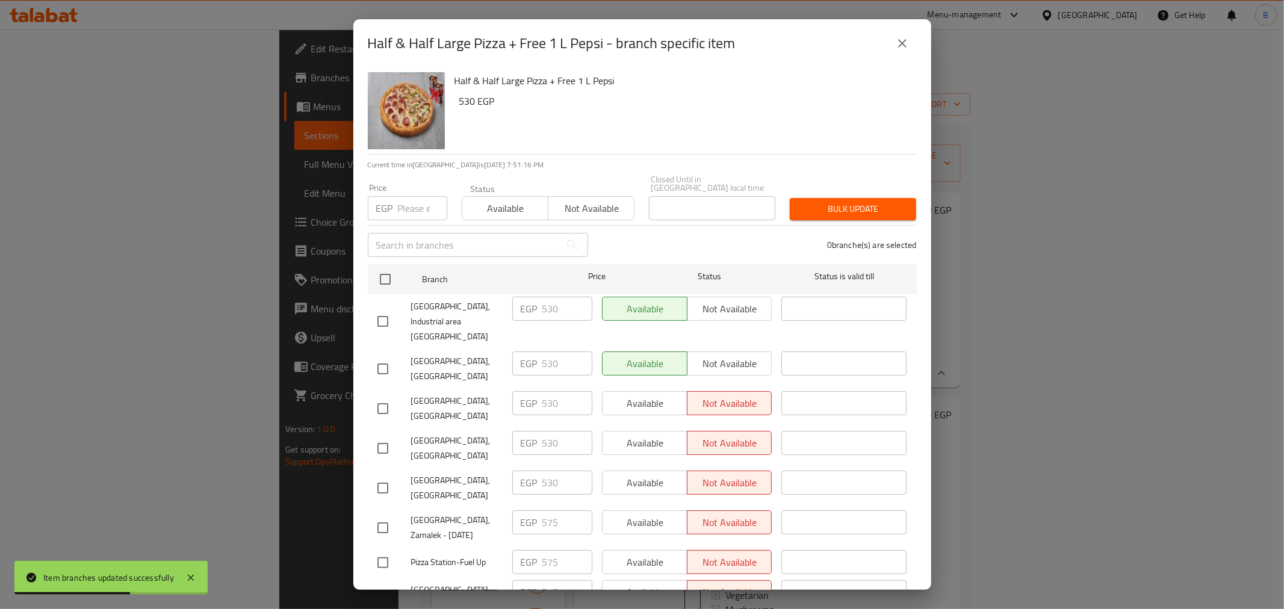
click at [895, 49] on icon "close" at bounding box center [902, 43] width 14 height 14
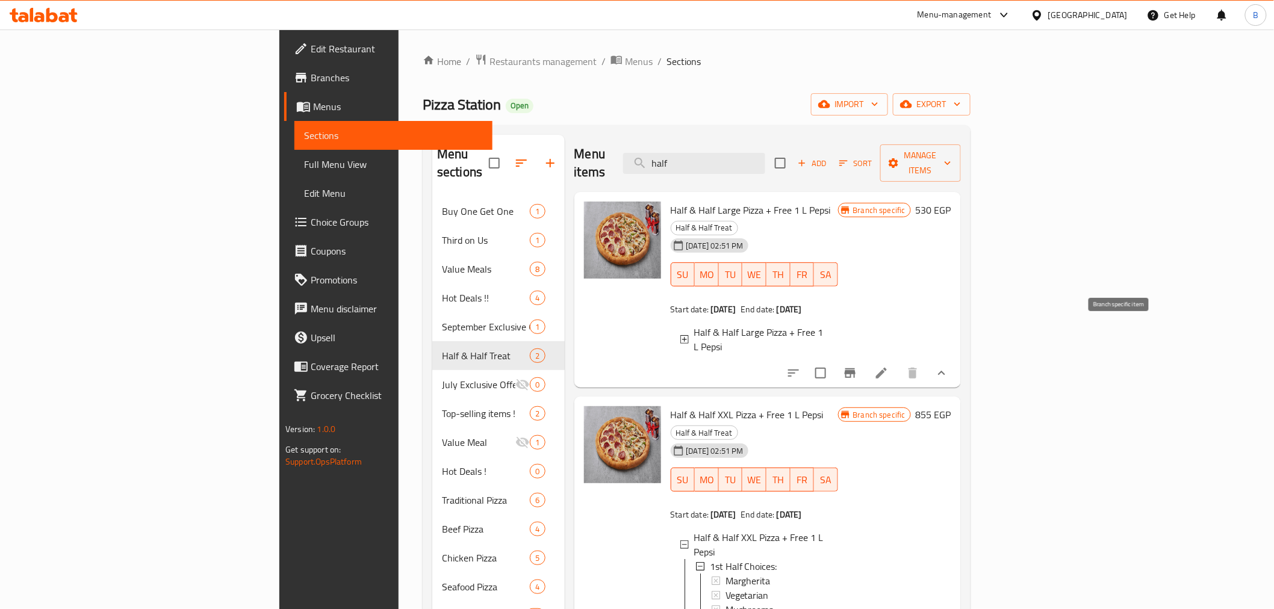
click at [857, 366] on icon "Branch-specific-item" at bounding box center [850, 373] width 14 height 14
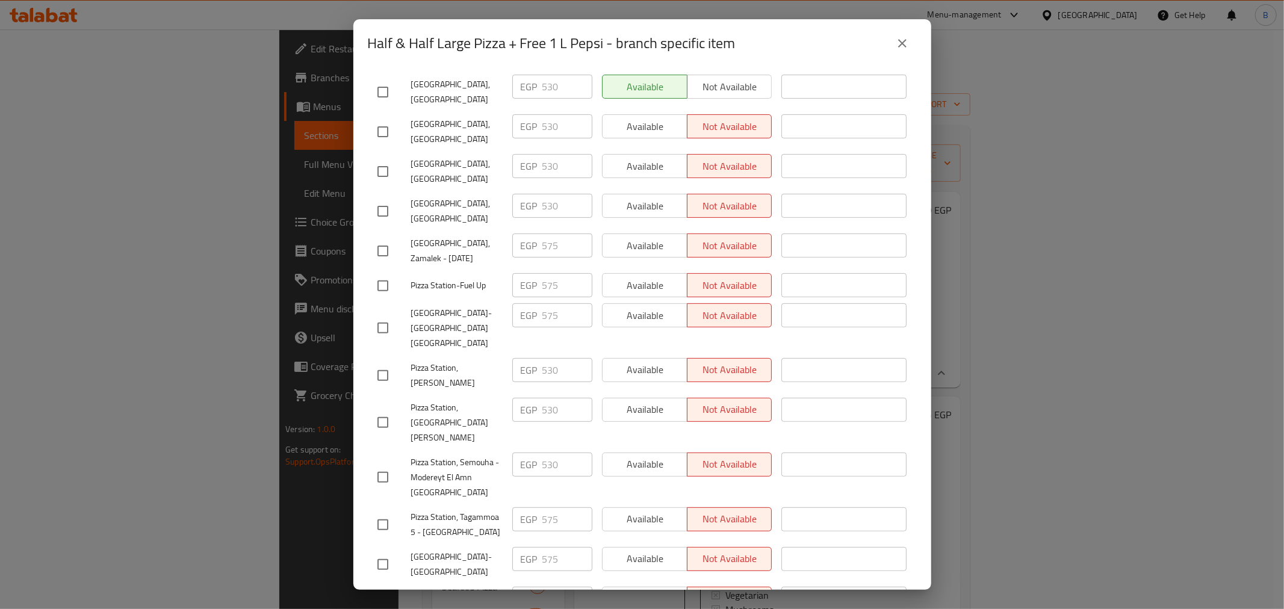
scroll to position [279, 0]
click at [384, 361] on input "checkbox" at bounding box center [382, 373] width 25 height 25
checkbox input "true"
click at [393, 117] on input "checkbox" at bounding box center [382, 129] width 25 height 25
checkbox input "true"
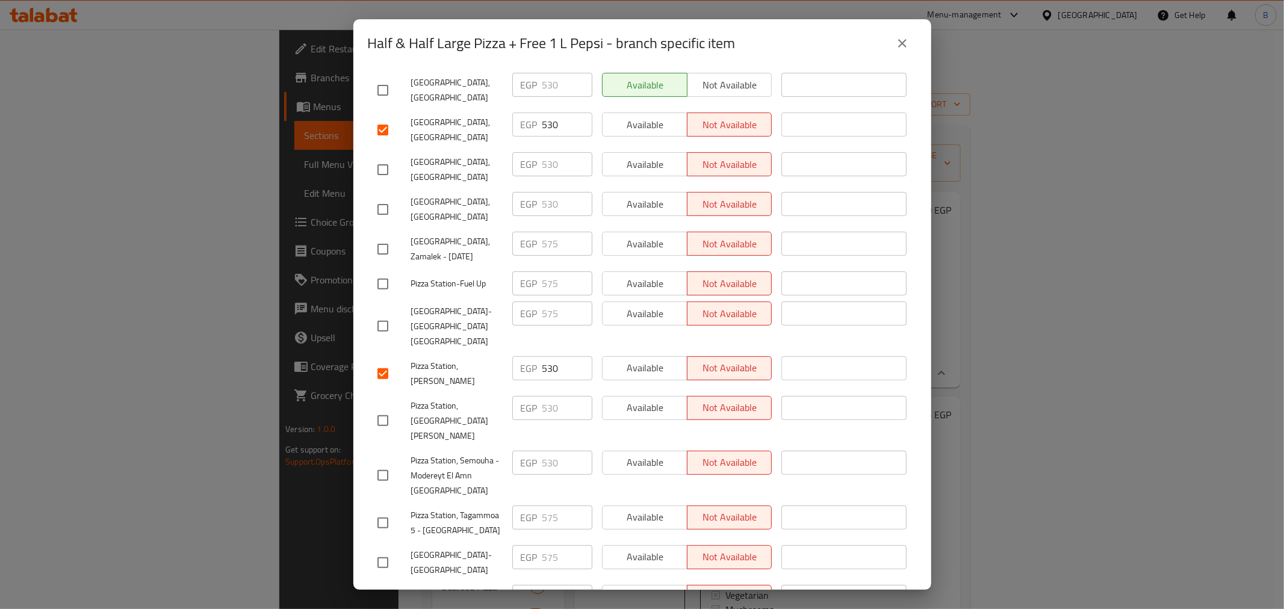
click at [385, 463] on input "checkbox" at bounding box center [382, 475] width 25 height 25
checkbox input "true"
click at [381, 408] on input "checkbox" at bounding box center [382, 420] width 25 height 25
checkbox input "true"
click at [766, 609] on html "​ Menu-management Egypt Get Help B Edit Restaurant Branches Menus Sections Full…" at bounding box center [642, 304] width 1284 height 609
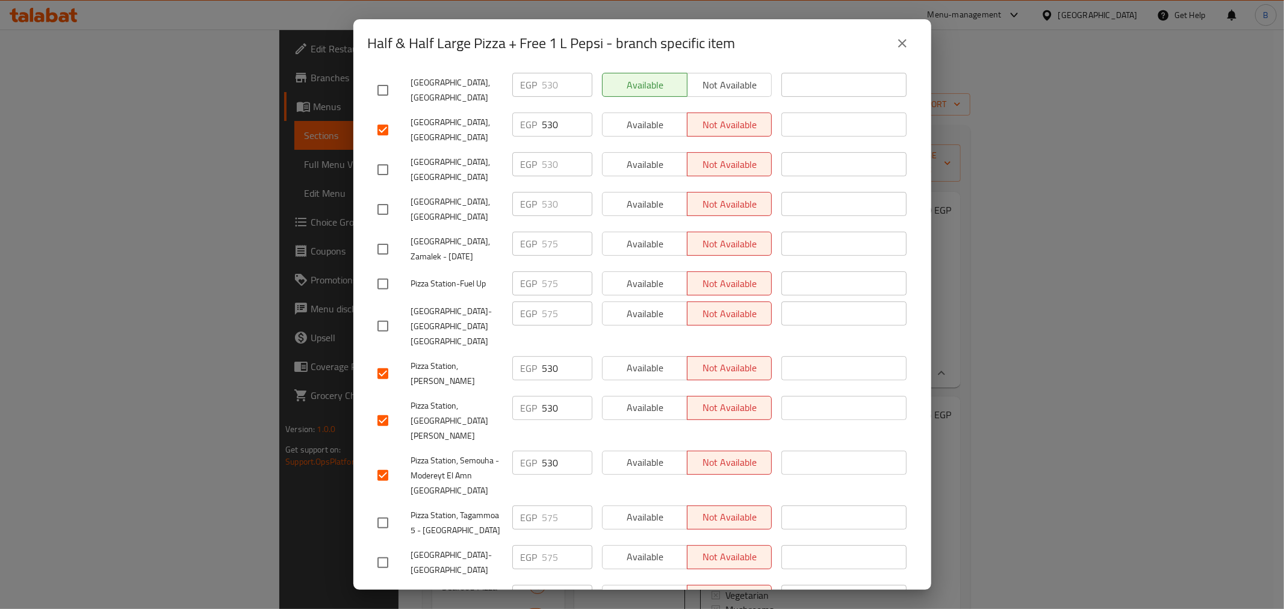
click at [916, 353] on div "Half & Half Large Pizza + Free 1 L Pepsi 530 EGP Current time in Egypt is 09 Se…" at bounding box center [642, 328] width 578 height 523
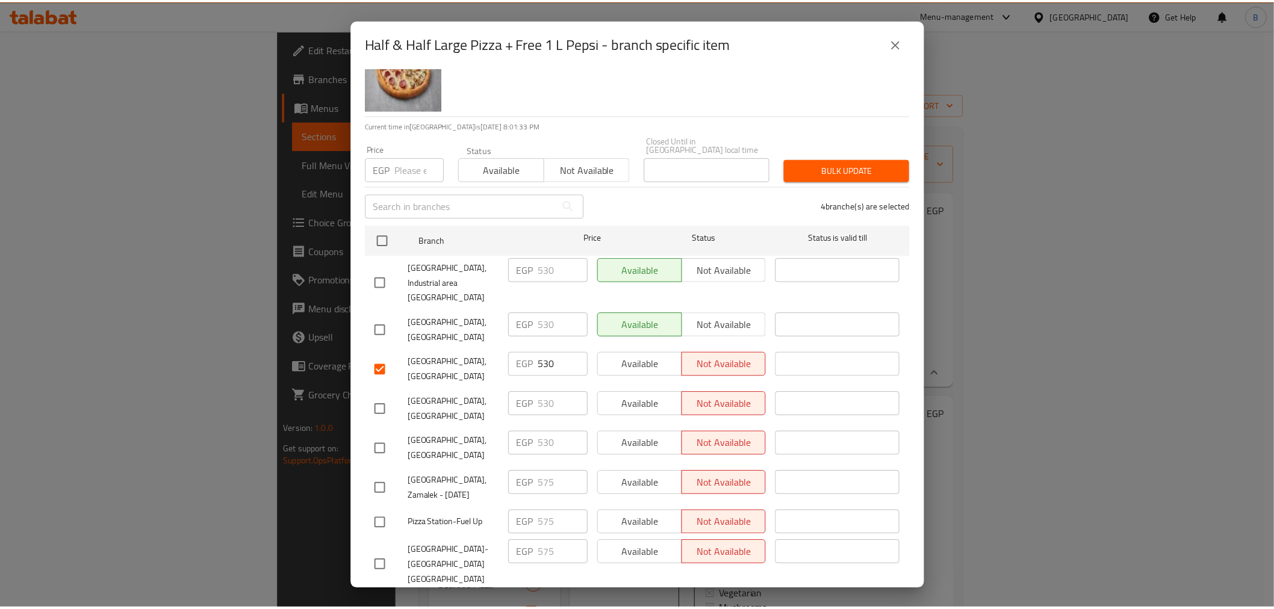
scroll to position [0, 0]
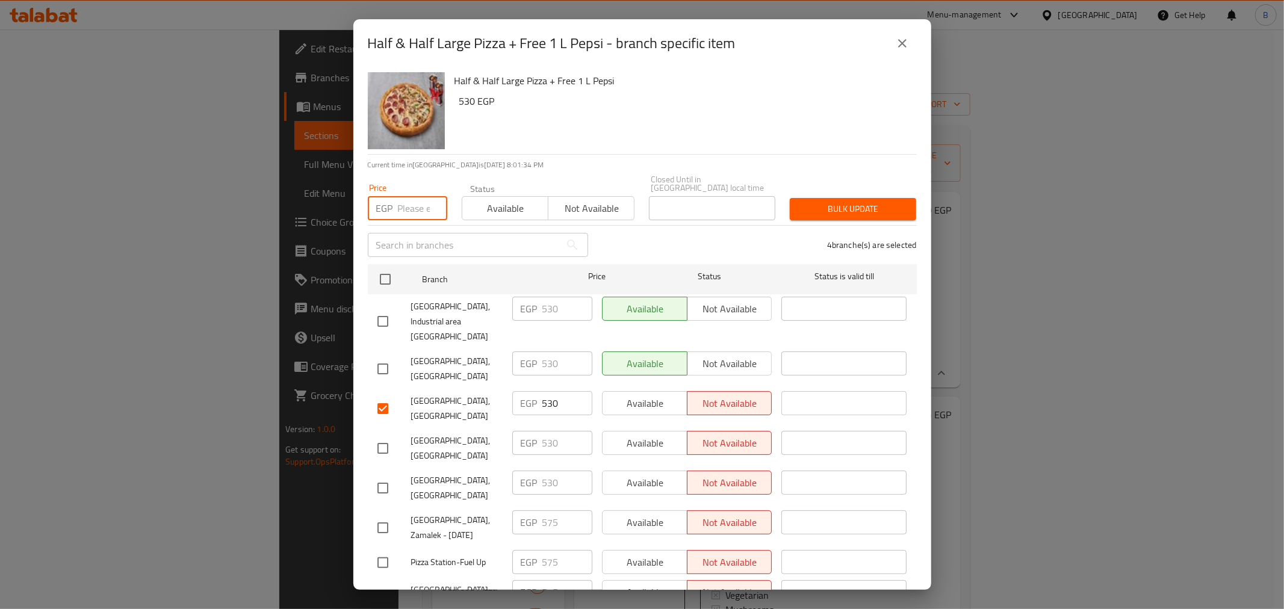
click at [408, 205] on input "number" at bounding box center [422, 208] width 49 height 24
type input "575"
click at [812, 223] on div "4 branche(s) are selected" at bounding box center [759, 244] width 329 height 43
click at [816, 202] on span "Bulk update" at bounding box center [853, 209] width 107 height 15
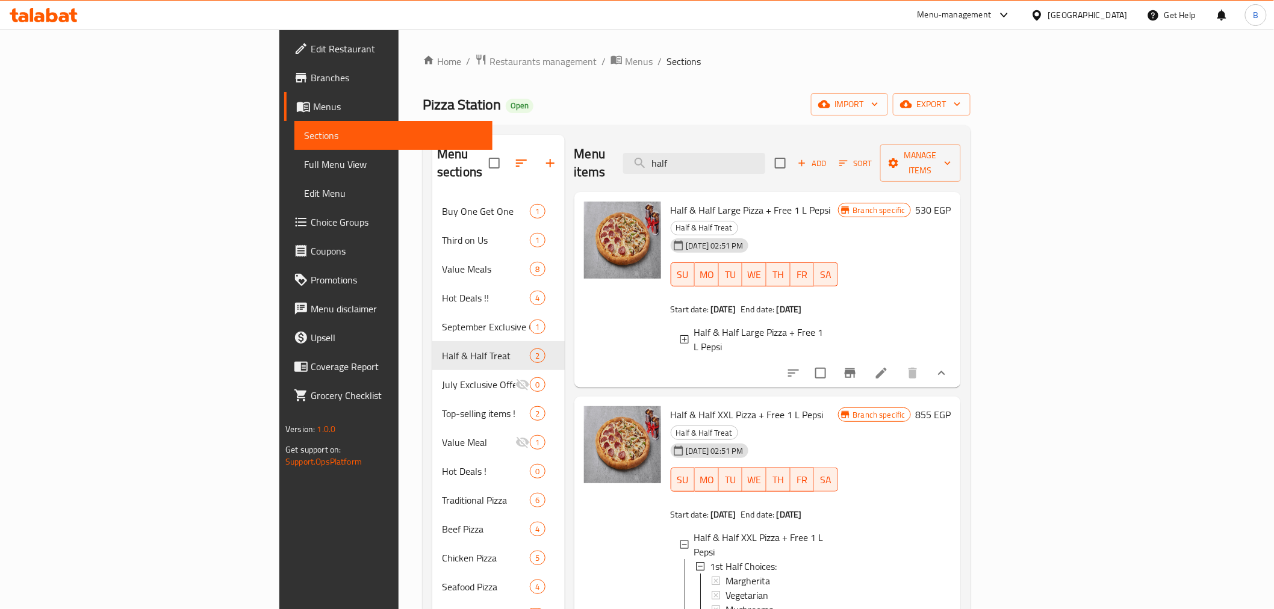
click at [857, 366] on icon "Branch-specific-item" at bounding box center [850, 373] width 14 height 14
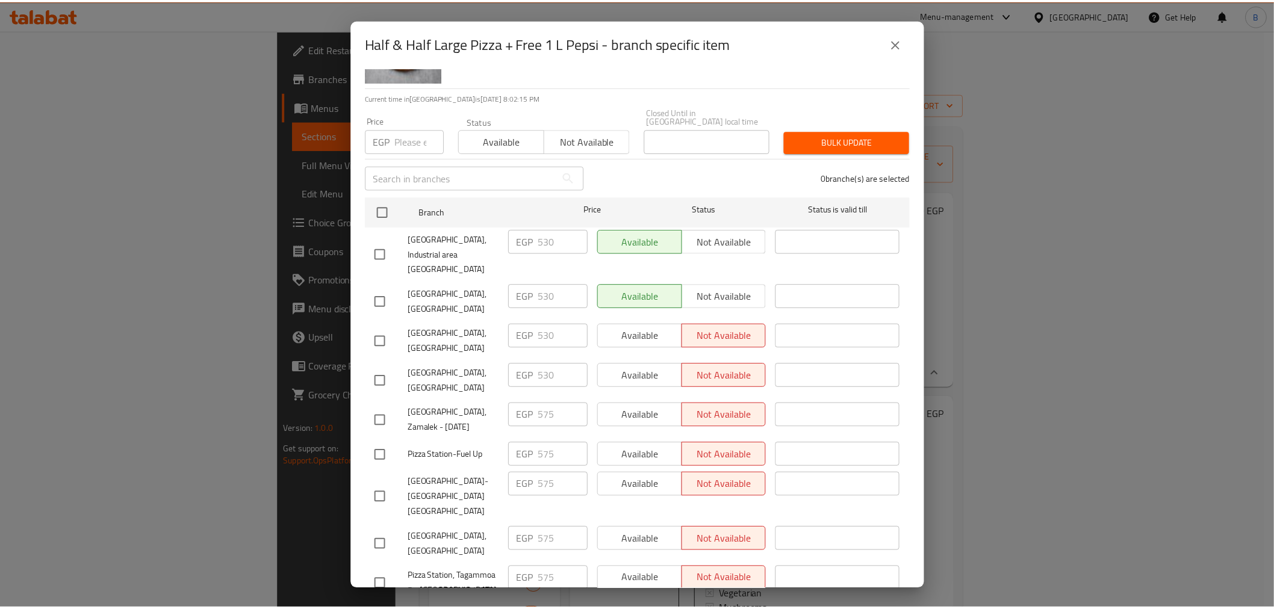
scroll to position [11, 0]
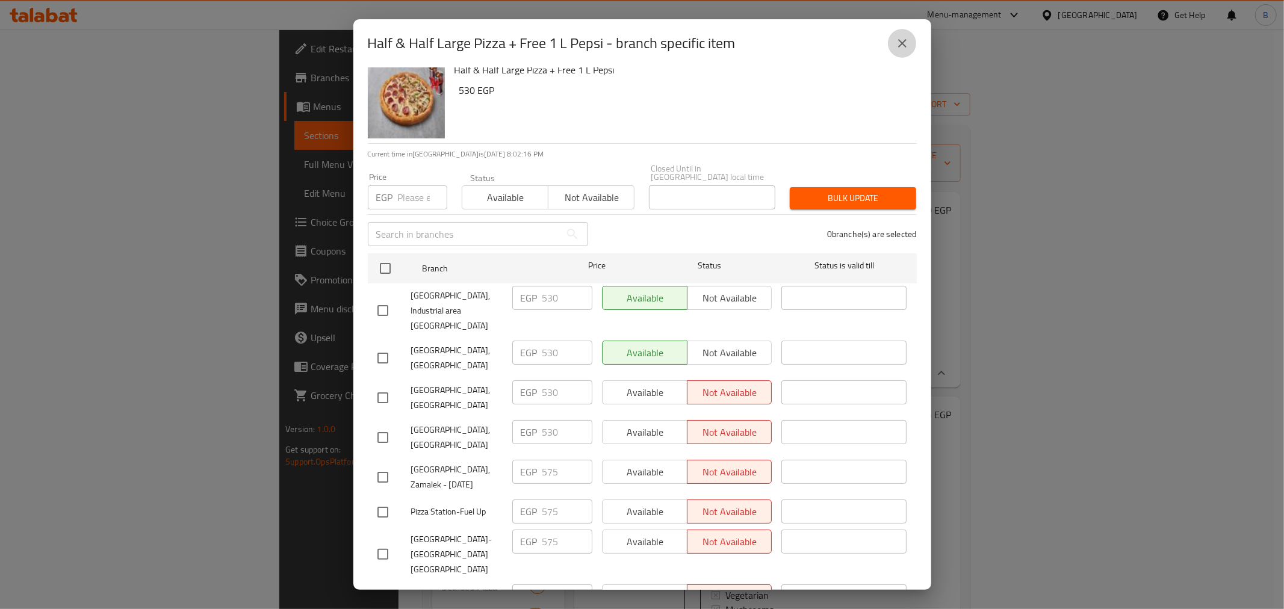
click at [901, 49] on icon "close" at bounding box center [902, 43] width 14 height 14
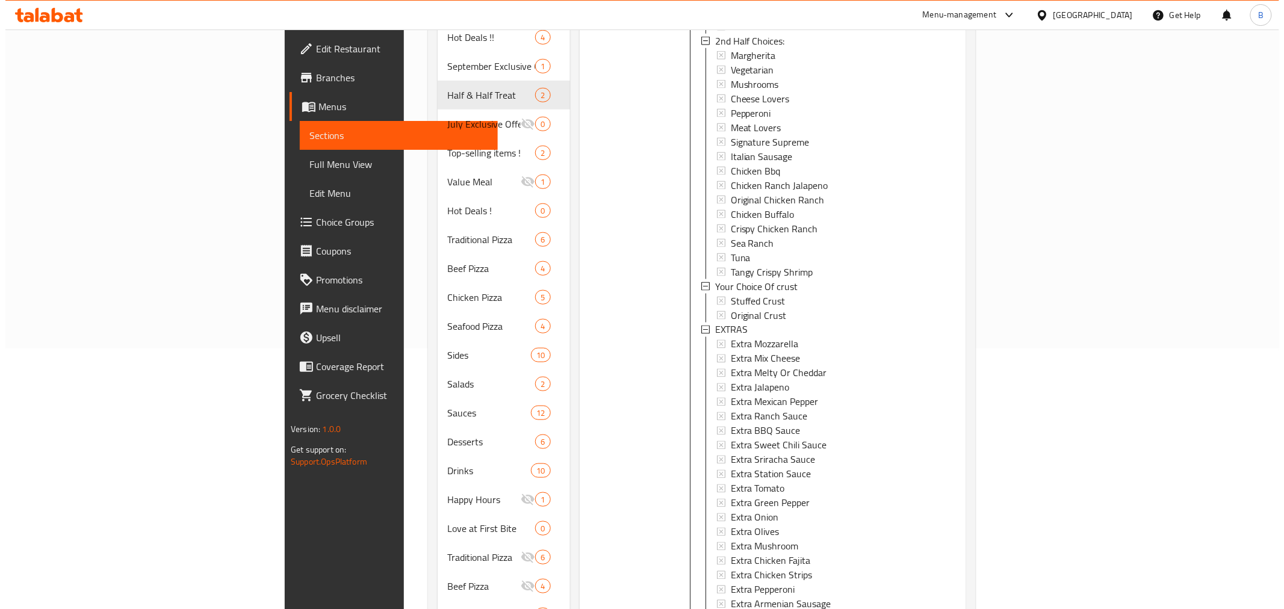
scroll to position [329, 0]
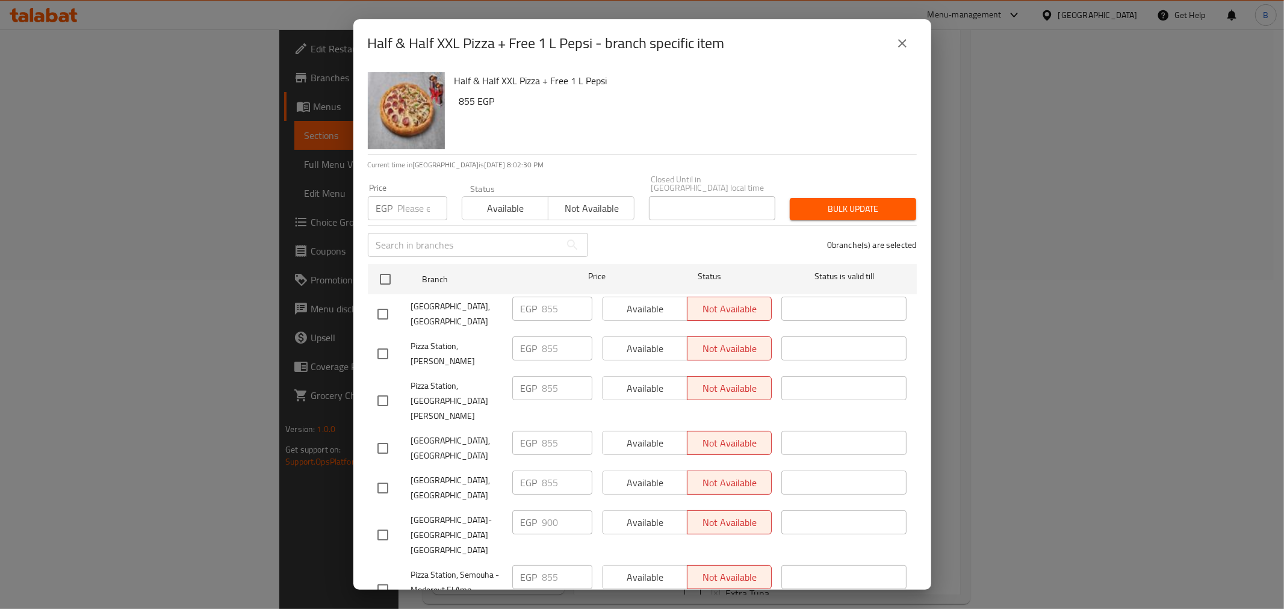
scroll to position [279, 0]
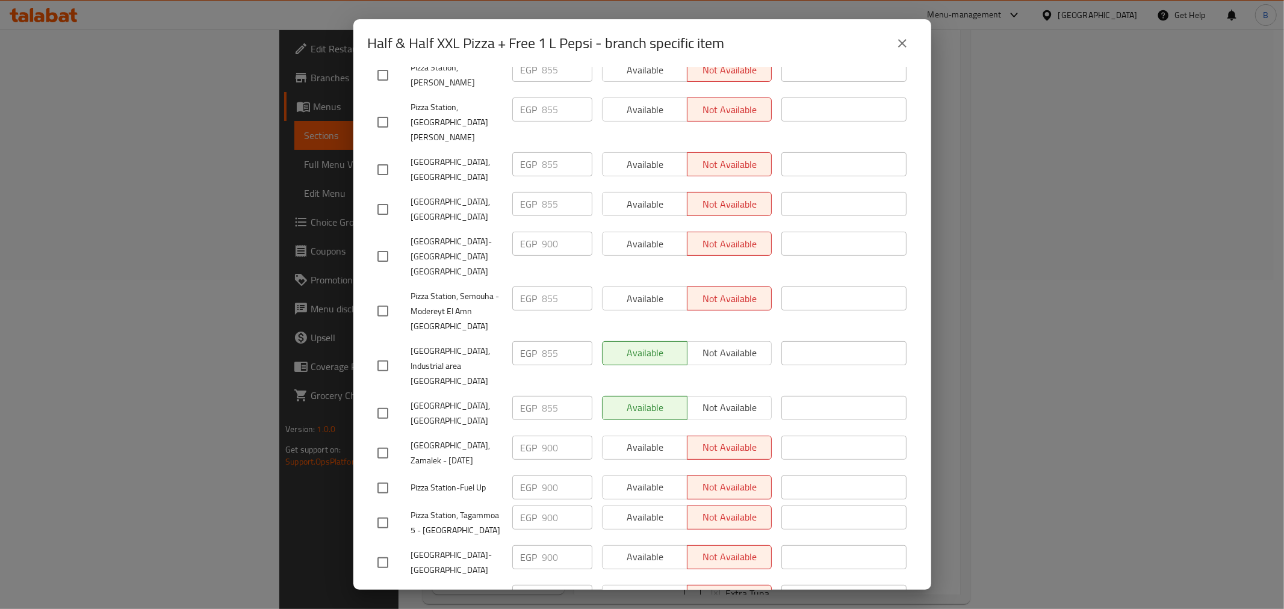
drag, startPoint x: 370, startPoint y: 543, endPoint x: 369, endPoint y: 537, distance: 6.1
click at [369, 583] on li "Pizza Station, Heliopolis EGP 900 ​ Available Not available ​" at bounding box center [642, 603] width 549 height 40
click at [378, 590] on input "checkbox" at bounding box center [382, 602] width 25 height 25
checkbox input "true"
click at [387, 550] on input "checkbox" at bounding box center [382, 562] width 25 height 25
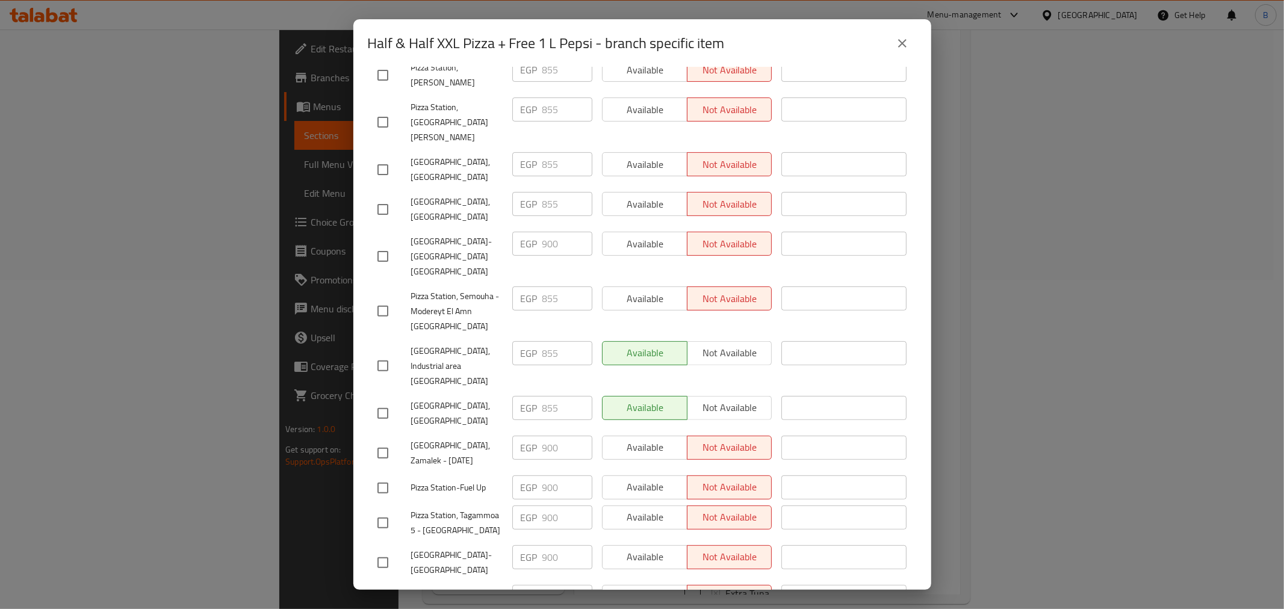
checkbox input "true"
click at [396, 471] on div "Pizza Station-Fuel Up" at bounding box center [440, 488] width 135 height 35
click at [383, 476] on input "checkbox" at bounding box center [382, 488] width 25 height 25
checkbox input "true"
click at [378, 244] on input "checkbox" at bounding box center [382, 256] width 25 height 25
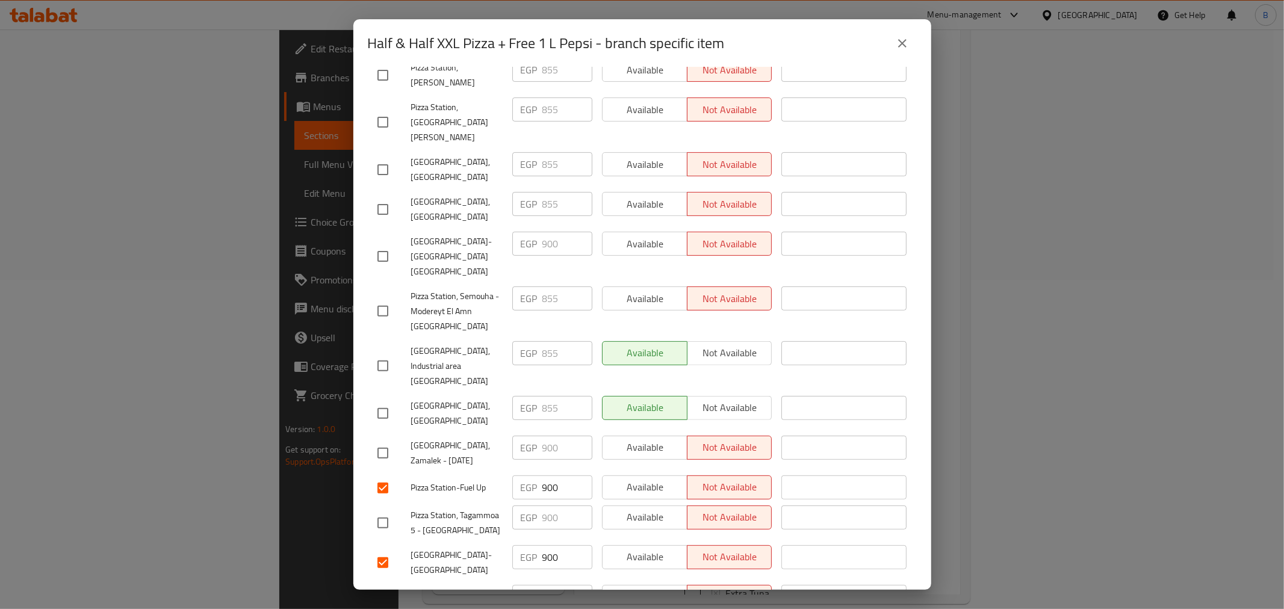
checkbox input "true"
click at [397, 511] on div at bounding box center [395, 523] width 34 height 25
click at [388, 511] on input "checkbox" at bounding box center [382, 523] width 25 height 25
checkbox input "true"
click at [388, 441] on input "checkbox" at bounding box center [382, 453] width 25 height 25
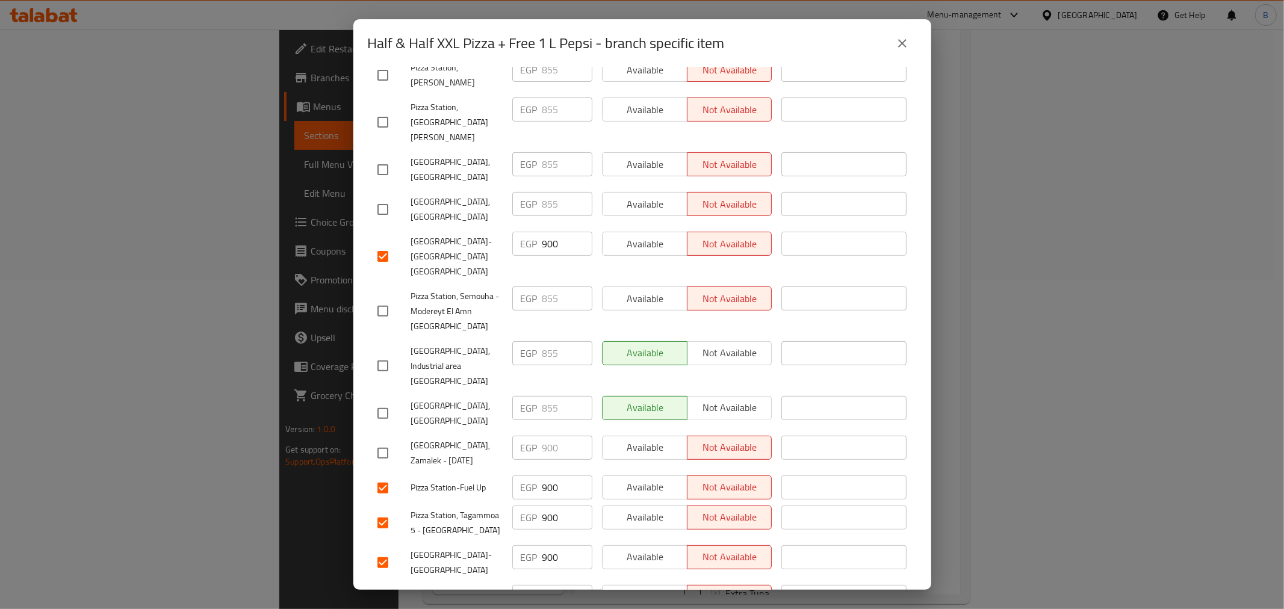
checkbox input "true"
click at [383, 110] on input "checkbox" at bounding box center [382, 122] width 25 height 25
checkbox input "true"
click at [390, 299] on input "checkbox" at bounding box center [382, 311] width 25 height 25
checkbox input "true"
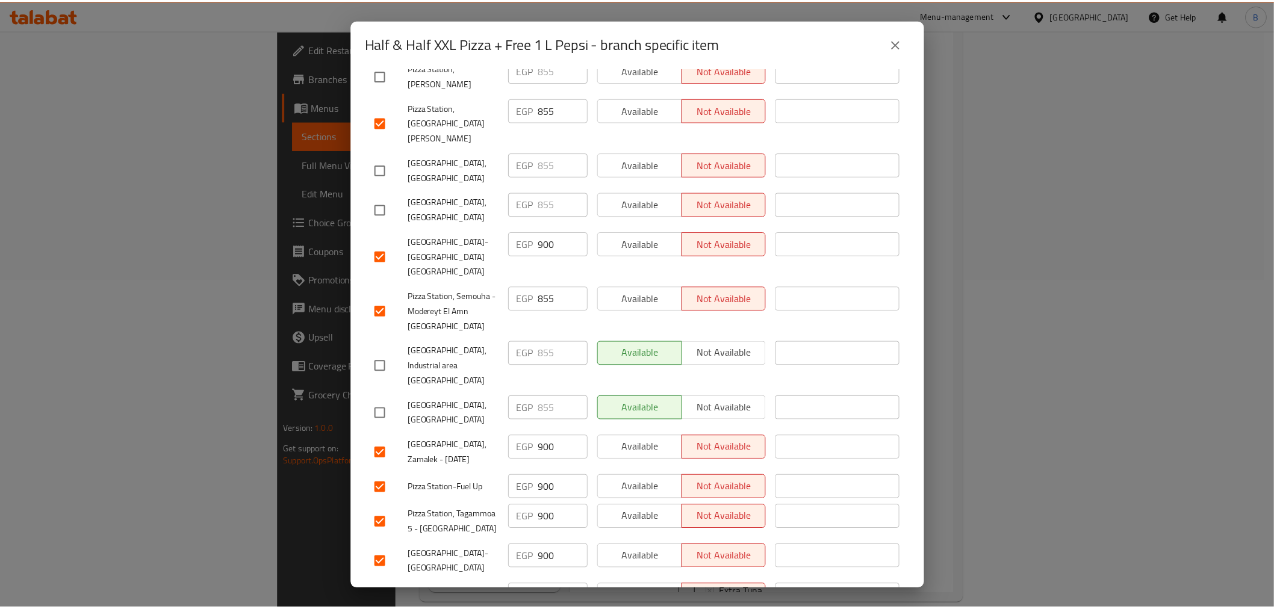
scroll to position [0, 0]
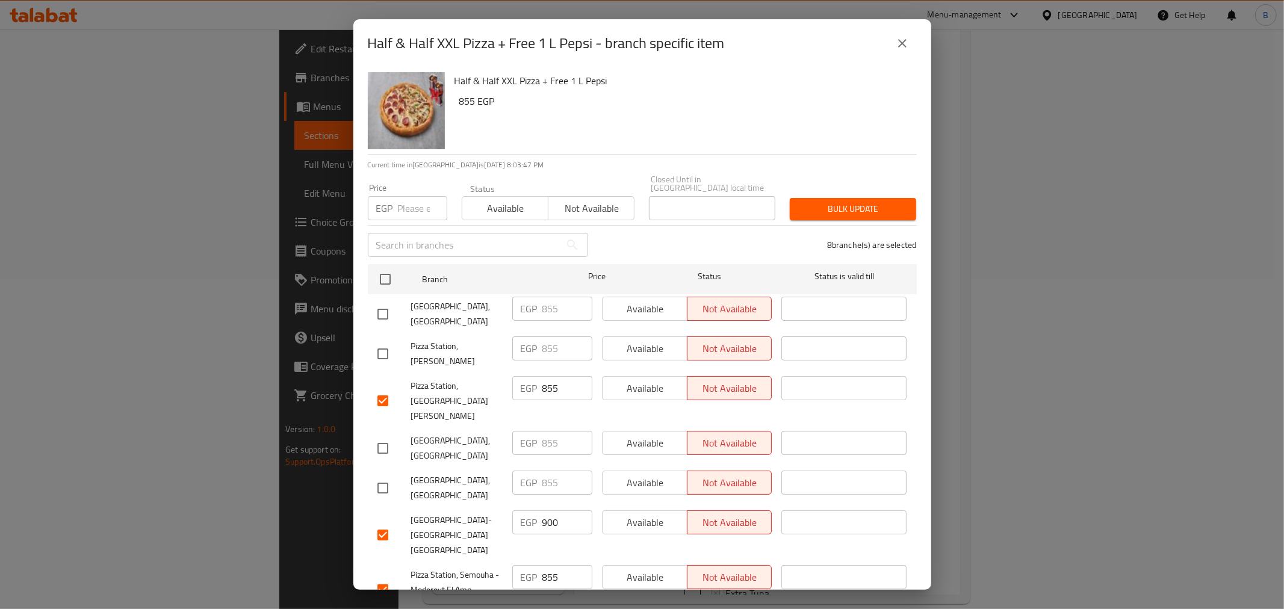
click at [378, 308] on input "checkbox" at bounding box center [382, 314] width 25 height 25
checkbox input "true"
click at [384, 348] on input "checkbox" at bounding box center [382, 353] width 25 height 25
checkbox input "true"
click at [697, 232] on div "10 branche(s) are selected" at bounding box center [759, 244] width 329 height 43
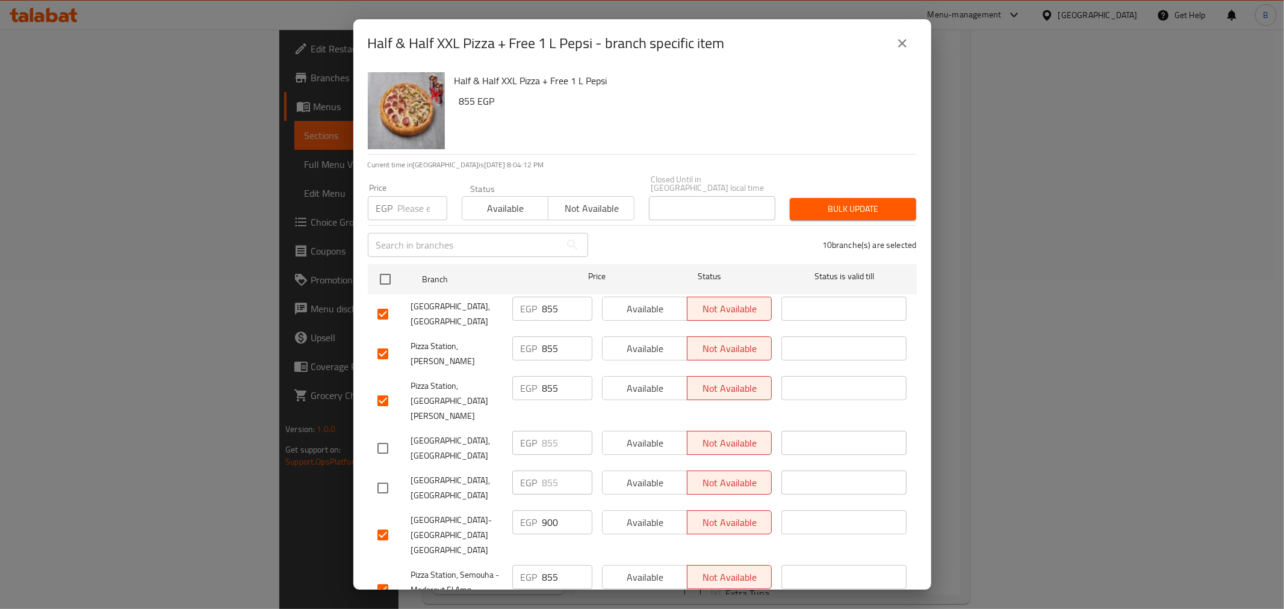
click at [406, 201] on input "number" at bounding box center [422, 208] width 49 height 24
type input "900"
click at [883, 202] on span "Bulk update" at bounding box center [853, 209] width 107 height 15
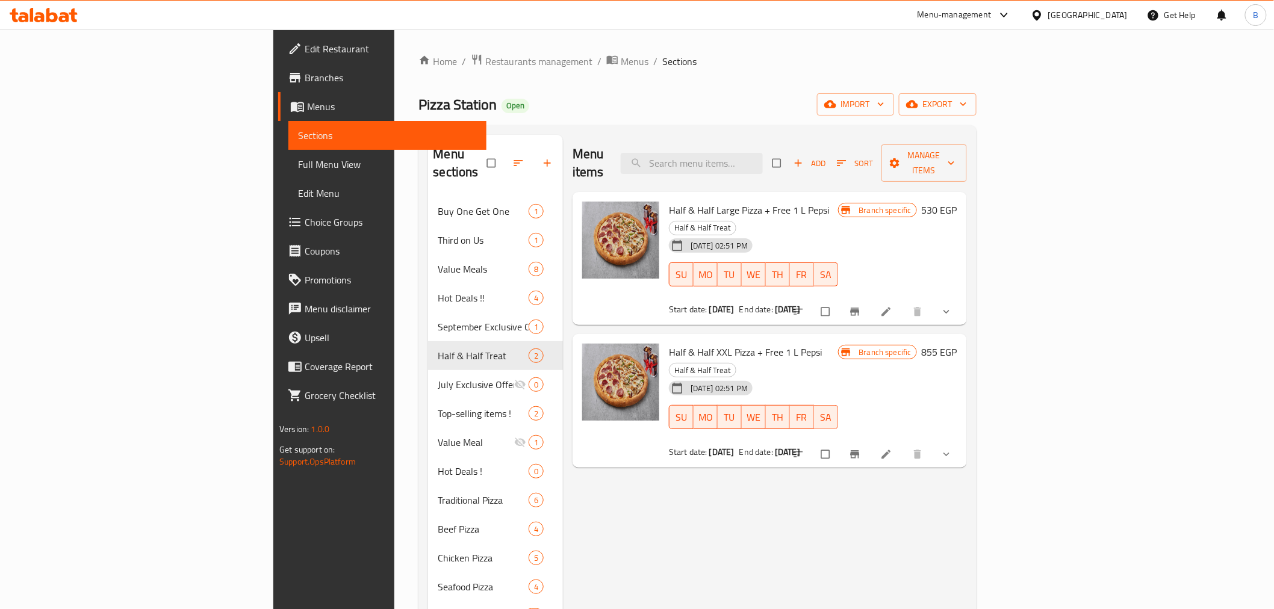
click at [305, 77] on span "Branches" at bounding box center [391, 77] width 172 height 14
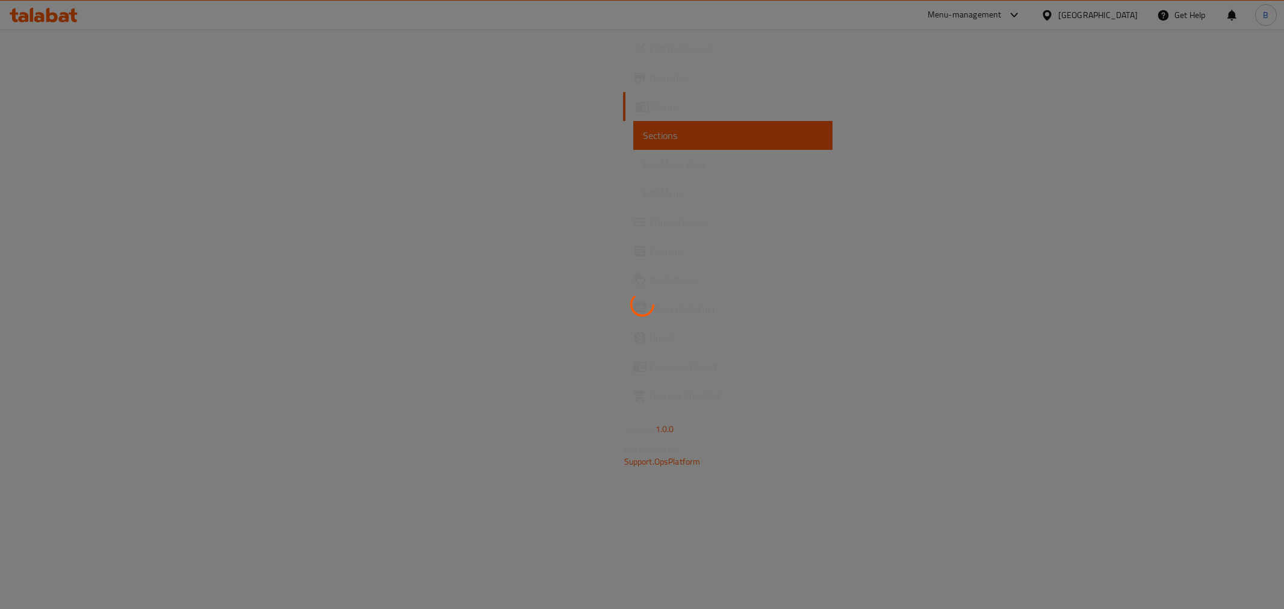
click at [1060, 14] on div at bounding box center [642, 304] width 1284 height 609
click at [996, 0] on html "​ Menu-management Egypt Get Help B Edit Restaurant Branches Menus Sections Full…" at bounding box center [642, 304] width 1284 height 609
click at [1033, 11] on div at bounding box center [642, 304] width 1284 height 609
click at [1031, 7] on div at bounding box center [642, 304] width 1284 height 609
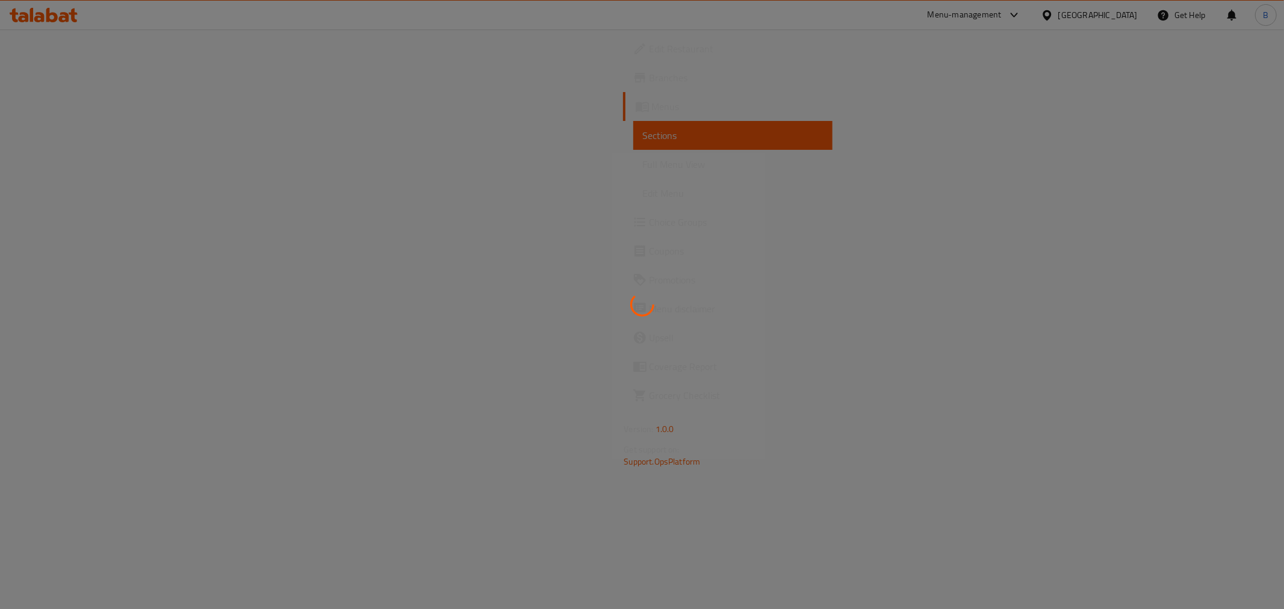
click at [1031, 7] on div at bounding box center [642, 304] width 1284 height 609
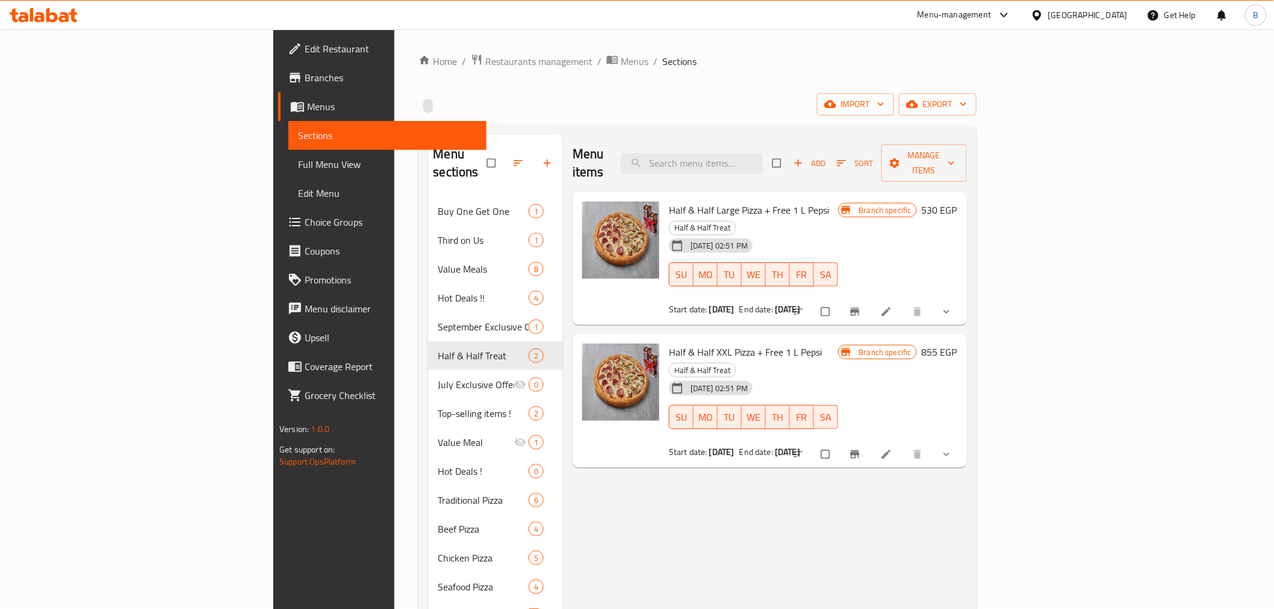
click at [960, 33] on div "Home / Restaurants management / Menus / Sections import export Menu sections Bu…" at bounding box center [697, 494] width 606 height 928
click at [980, 17] on div "Menu-management" at bounding box center [955, 15] width 74 height 14
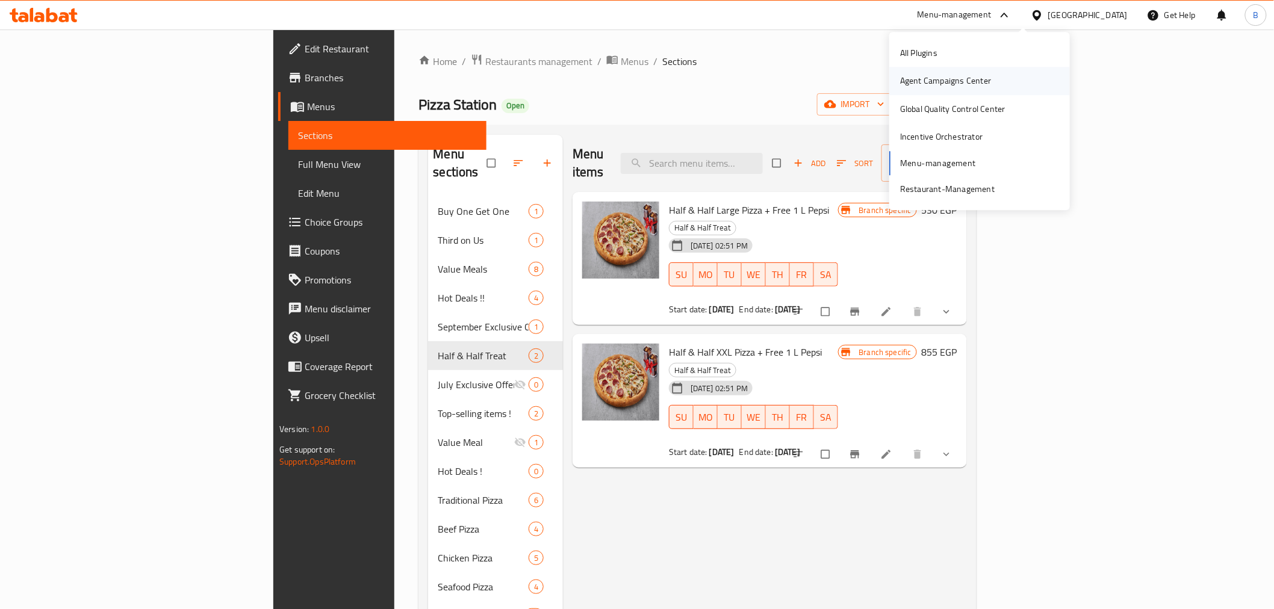
click at [921, 80] on div "Agent Campaigns Center" at bounding box center [945, 81] width 91 height 13
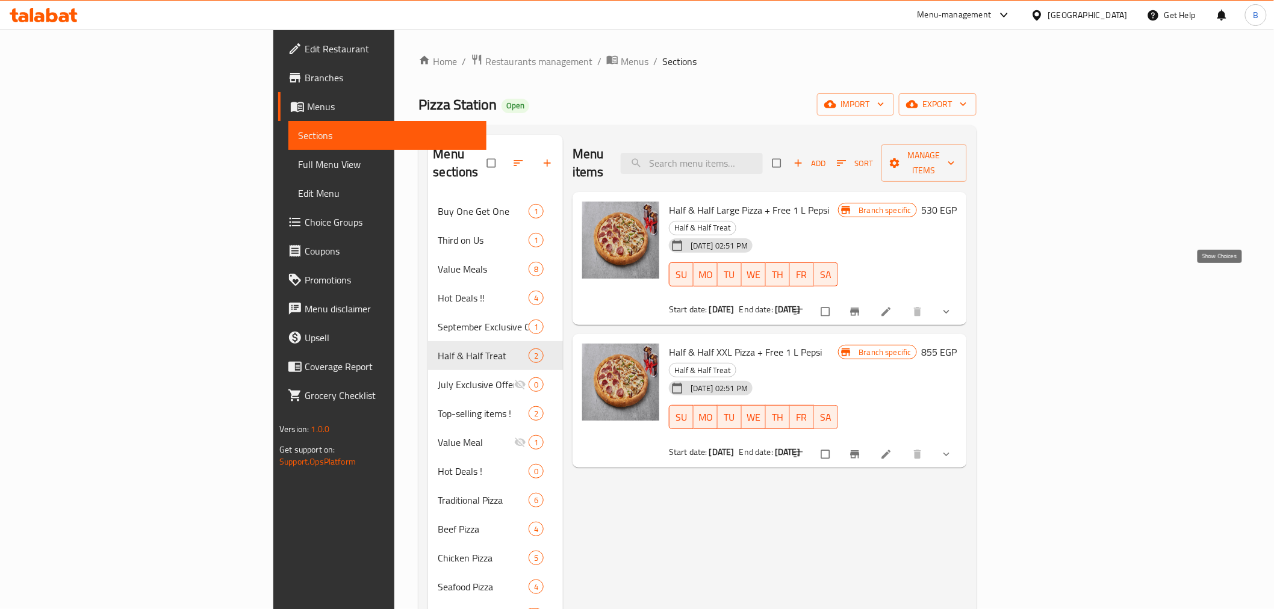
click at [962, 299] on button "show more" at bounding box center [947, 312] width 29 height 26
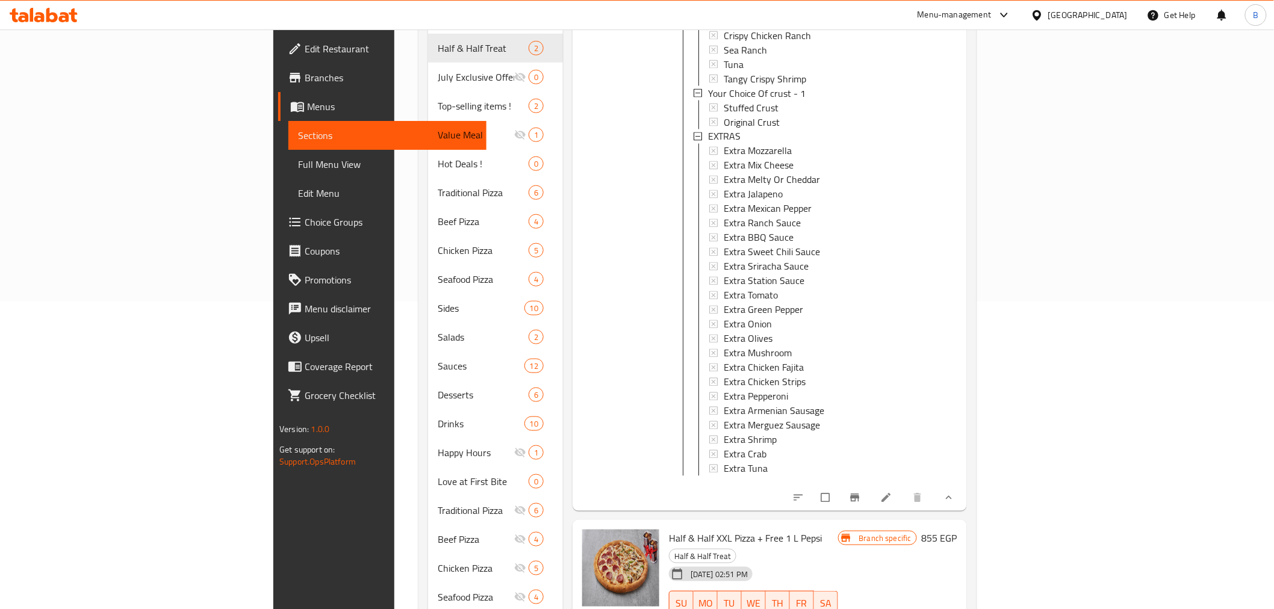
scroll to position [329, 0]
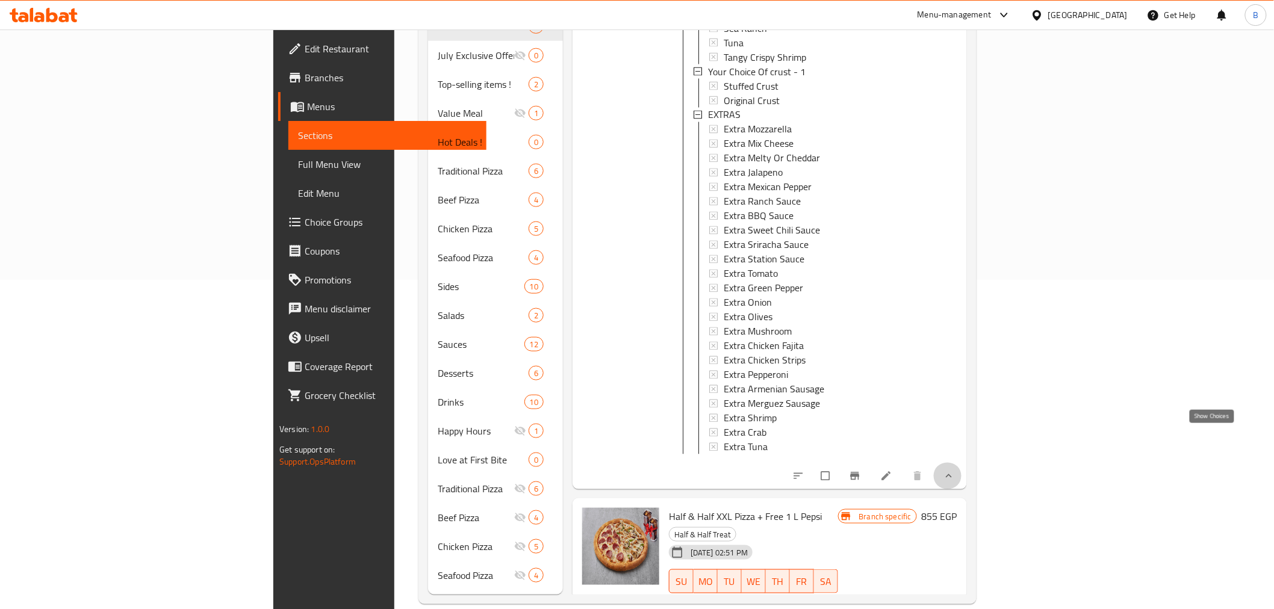
click at [955, 470] on icon "show more" at bounding box center [949, 476] width 12 height 12
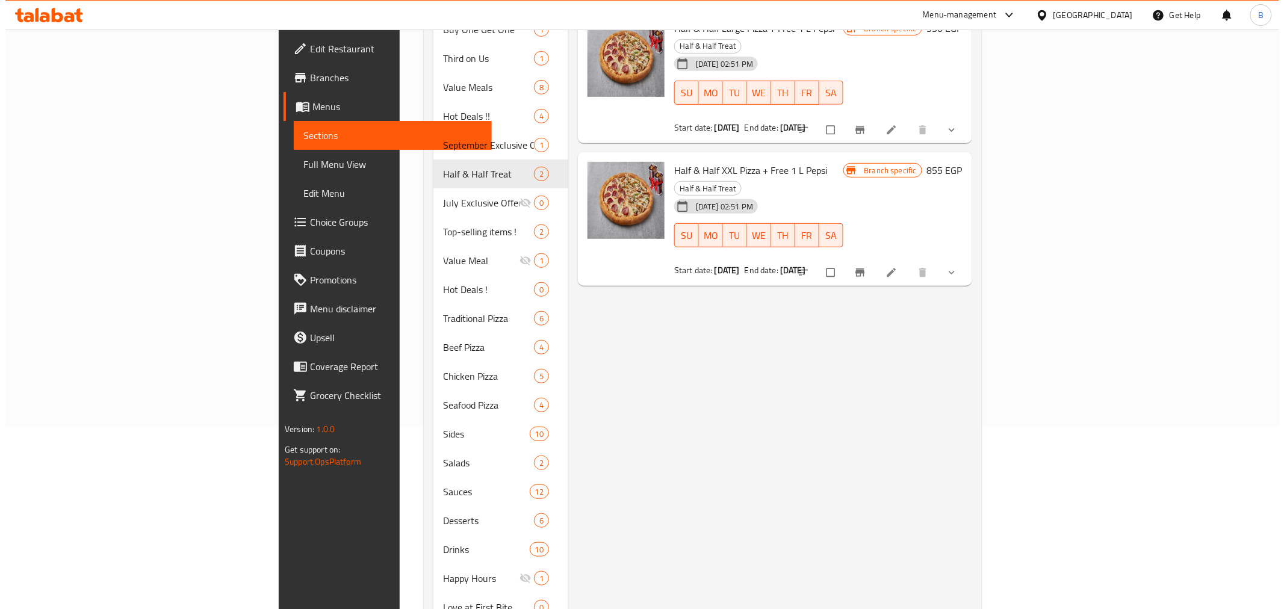
scroll to position [0, 0]
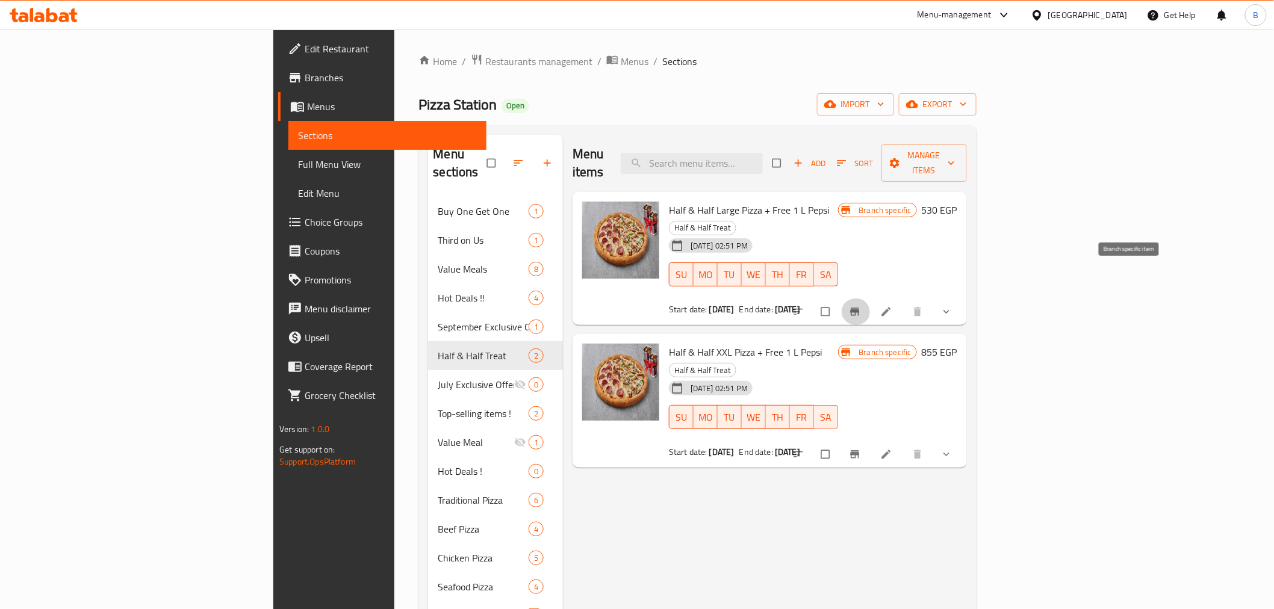
click at [861, 306] on icon "Branch-specific-item" at bounding box center [855, 312] width 12 height 12
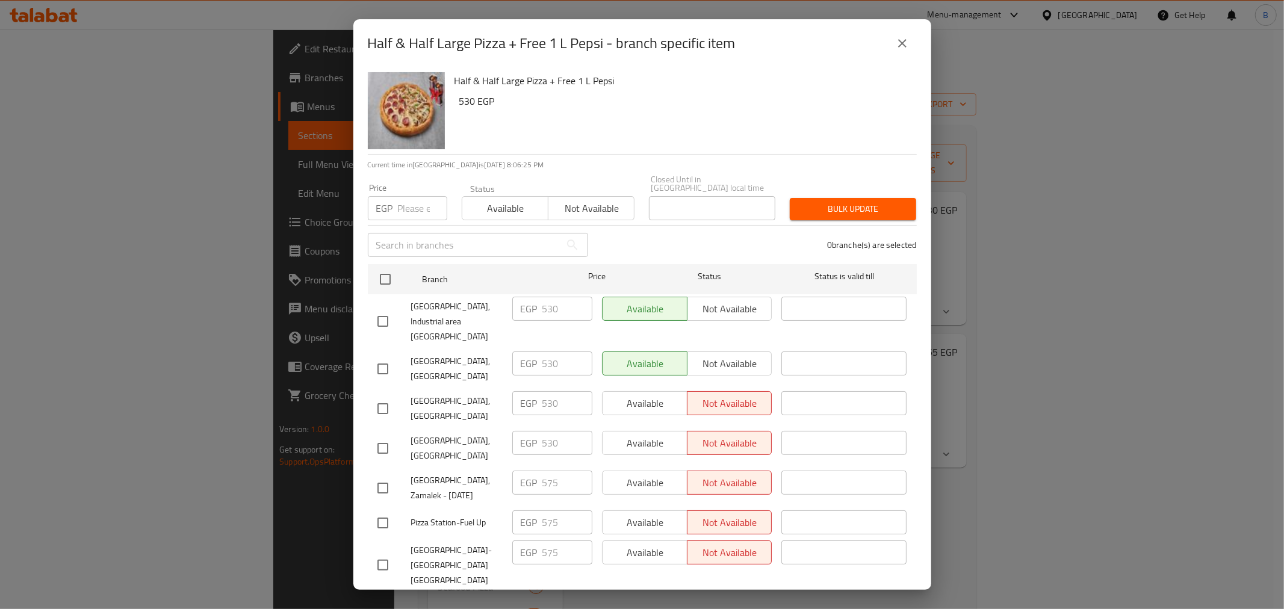
click at [898, 49] on icon "close" at bounding box center [902, 43] width 14 height 14
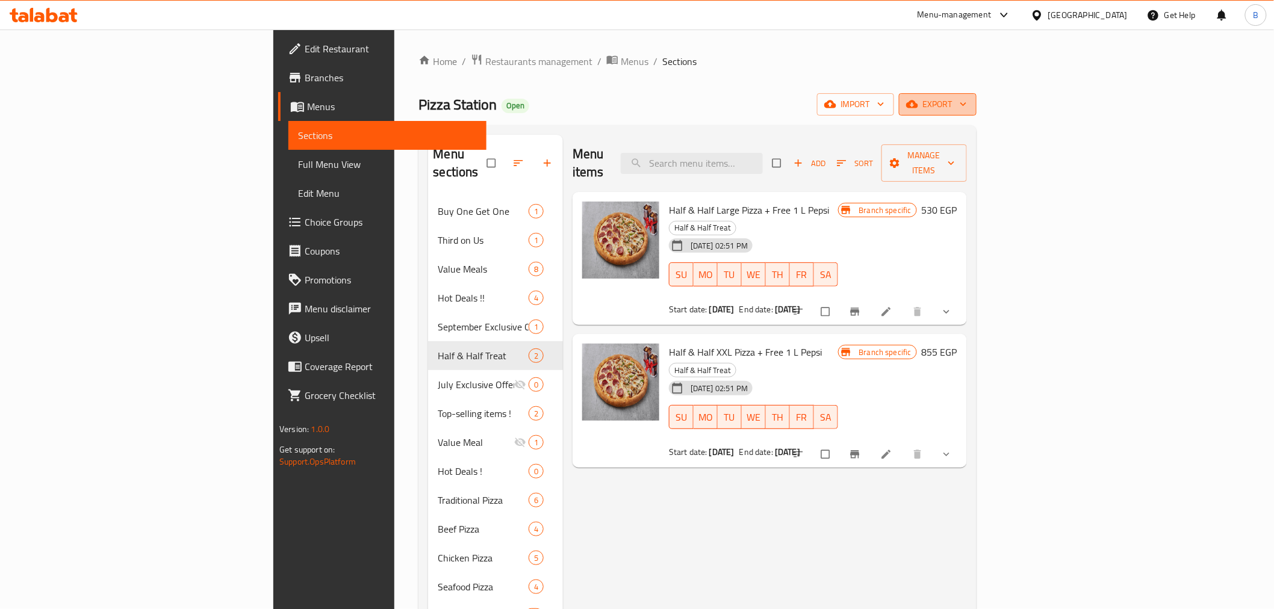
click at [977, 112] on button "export" at bounding box center [938, 104] width 78 height 22
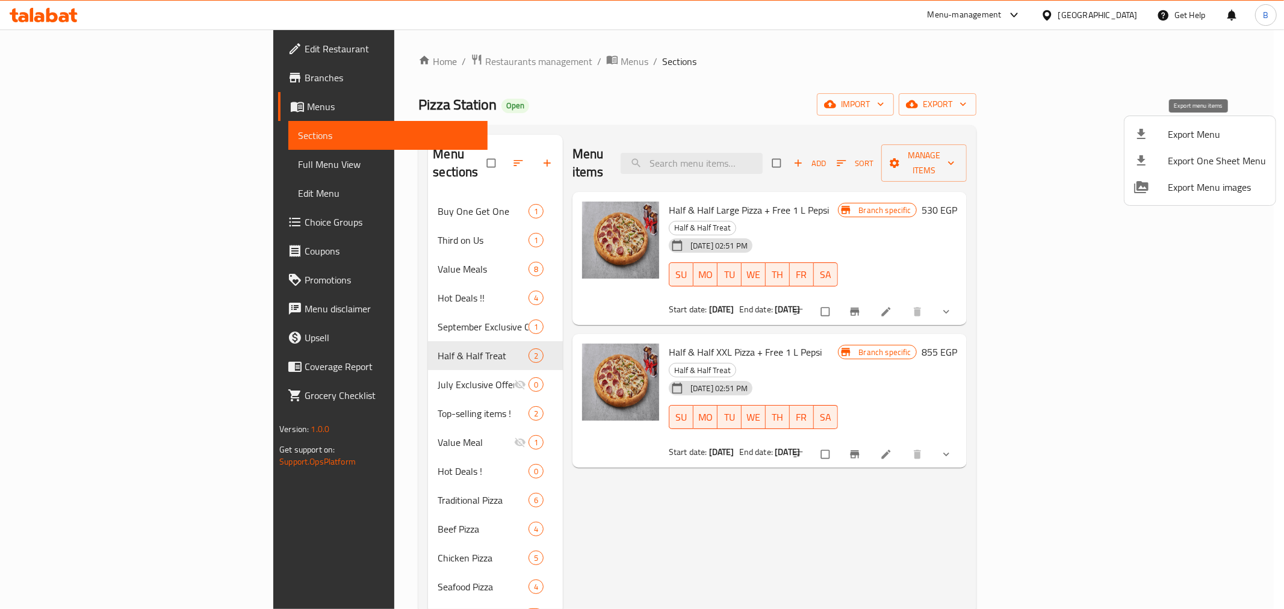
click at [1152, 141] on div at bounding box center [1151, 134] width 34 height 14
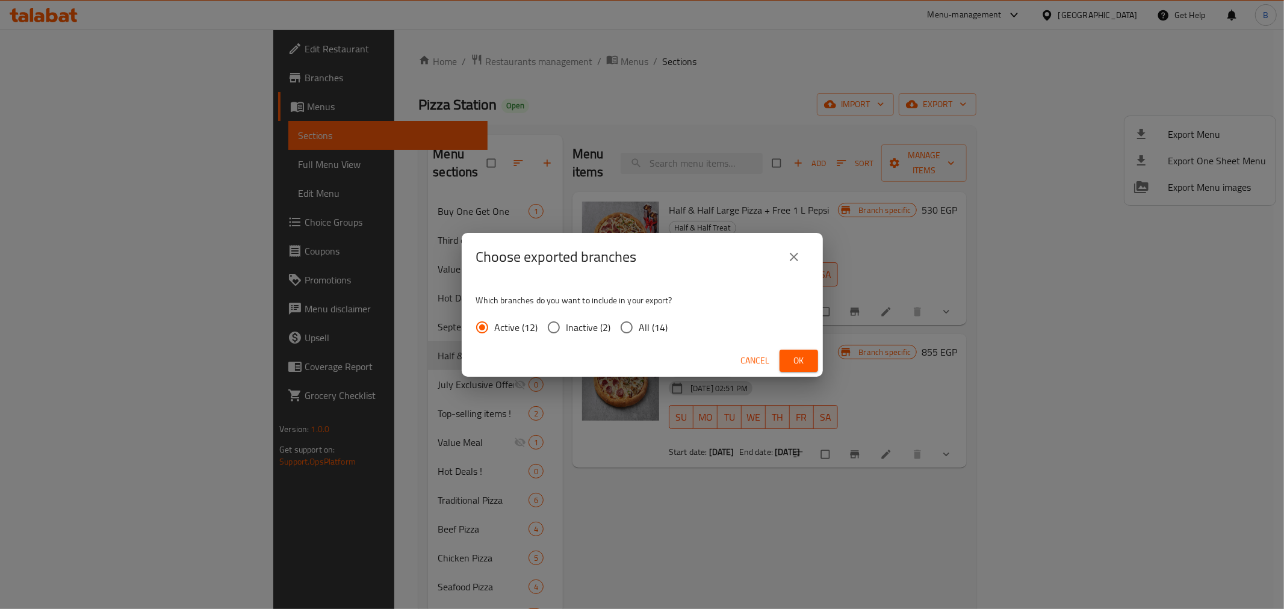
click at [644, 314] on div "Which branches do you want to include in your export? Active (12) Inactive (2) …" at bounding box center [642, 313] width 361 height 64
click at [642, 320] on span "All (14)" at bounding box center [653, 327] width 29 height 14
click at [639, 318] on input "All (14)" at bounding box center [626, 327] width 25 height 25
radio input "true"
click at [787, 359] on button "Ok" at bounding box center [799, 361] width 39 height 22
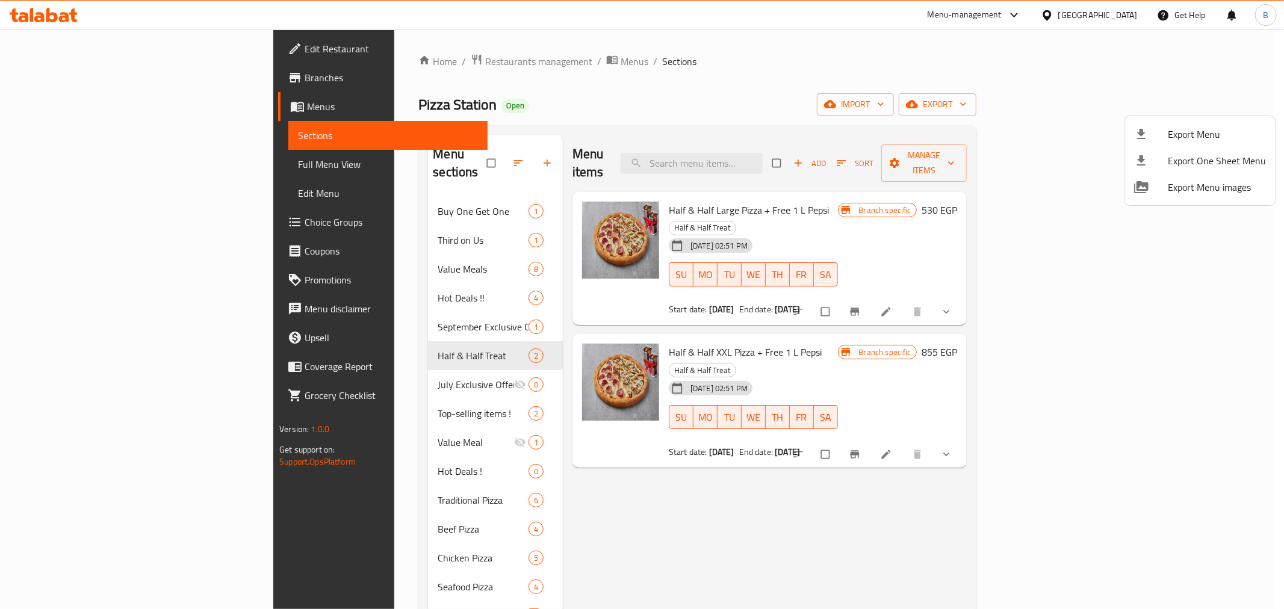
click at [711, 201] on div at bounding box center [642, 304] width 1284 height 609
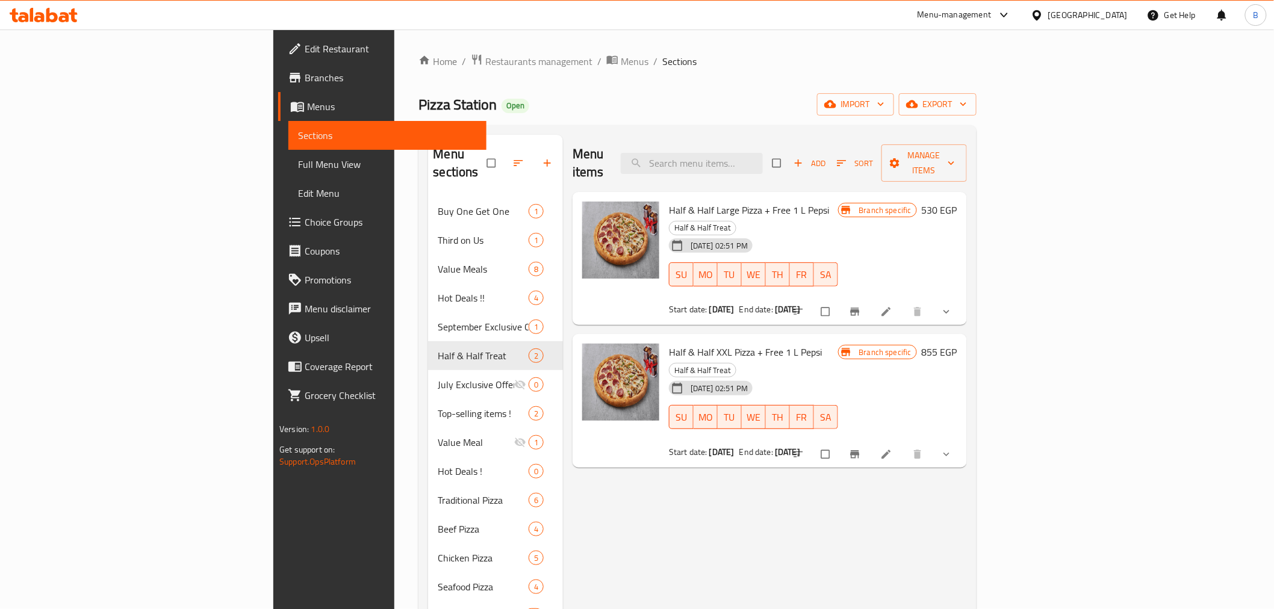
click at [713, 201] on span "Half & Half Large Pizza + Free 1 L Pepsi" at bounding box center [749, 210] width 160 height 18
copy h6 "Half & Half Large Pizza + Free 1 L Pepsi"
click at [669, 343] on span "Half & Half XXL Pizza + Free 1 L Pepsi" at bounding box center [745, 352] width 153 height 18
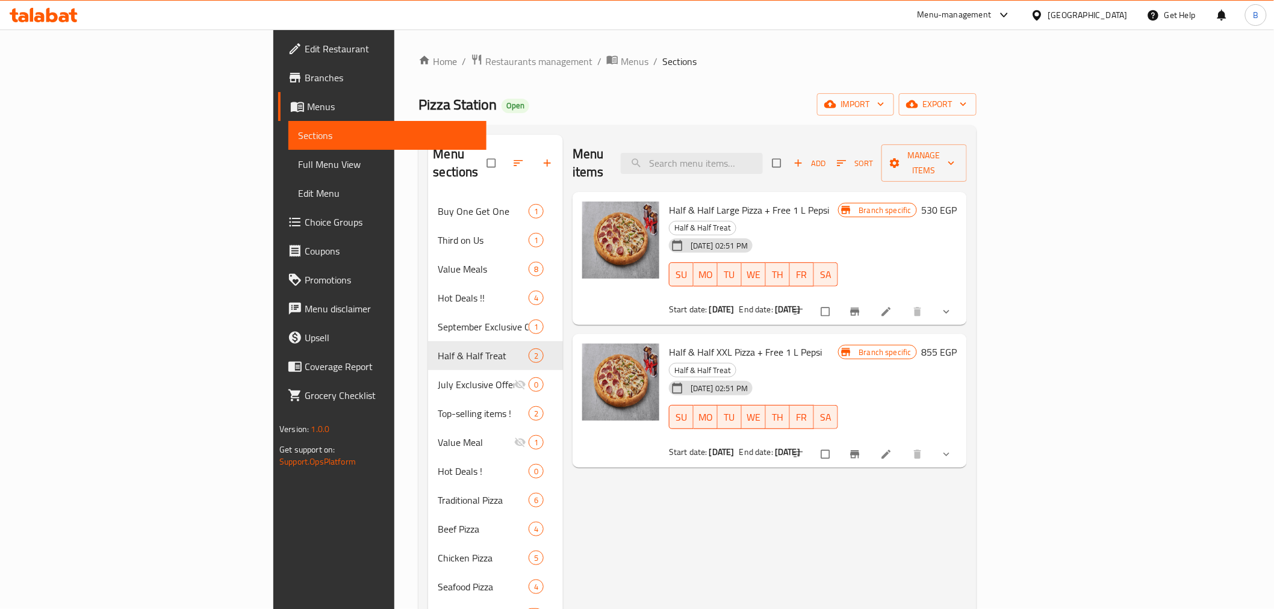
click at [669, 343] on span "Half & Half XXL Pizza + Free 1 L Pepsi" at bounding box center [745, 352] width 153 height 18
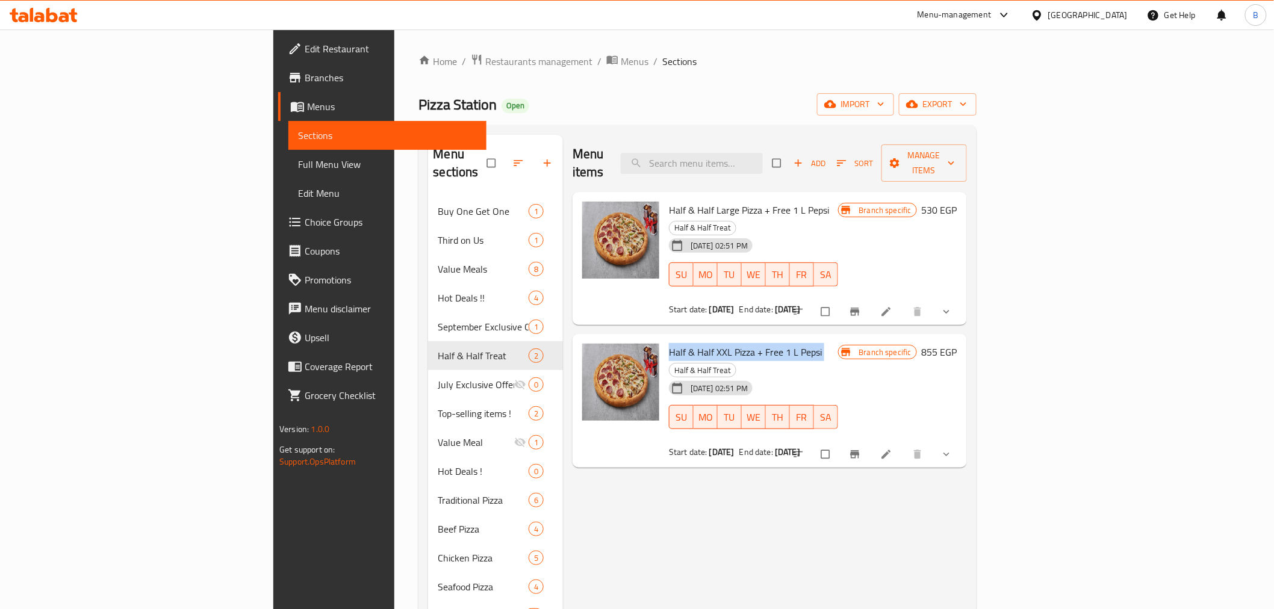
click at [669, 343] on span "Half & Half XXL Pizza + Free 1 L Pepsi" at bounding box center [745, 352] width 153 height 18
drag, startPoint x: 790, startPoint y: 284, endPoint x: 729, endPoint y: 273, distance: 62.3
click at [729, 273] on div "Half & Half Large Pizza + Free 1 L Pepsi Half & Half Treat [DATE] 02:51 PM SU M…" at bounding box center [753, 259] width 179 height 124
copy b "[DATE]"
click at [715, 201] on span "Half & Half Large Pizza + Free 1 L Pepsi" at bounding box center [749, 210] width 160 height 18
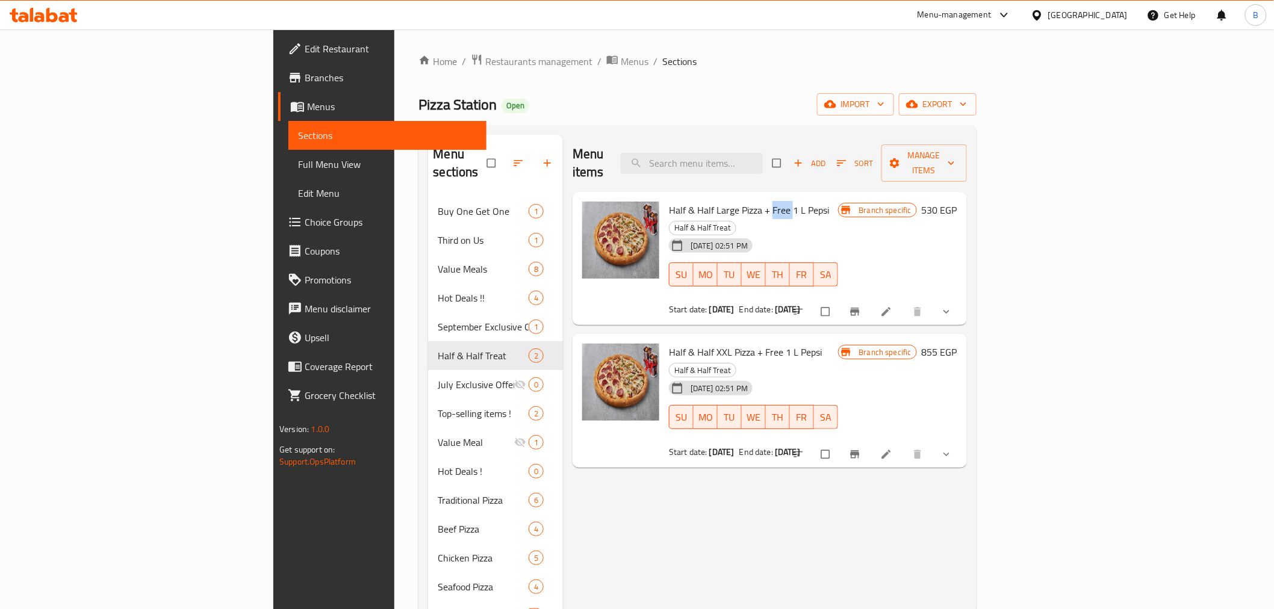
click at [715, 201] on span "Half & Half Large Pizza + Free 1 L Pepsi" at bounding box center [749, 210] width 160 height 18
copy h6 "Half & Half Large Pizza + Free 1 L Pepsi"
